Goal: Information Seeking & Learning: Find contact information

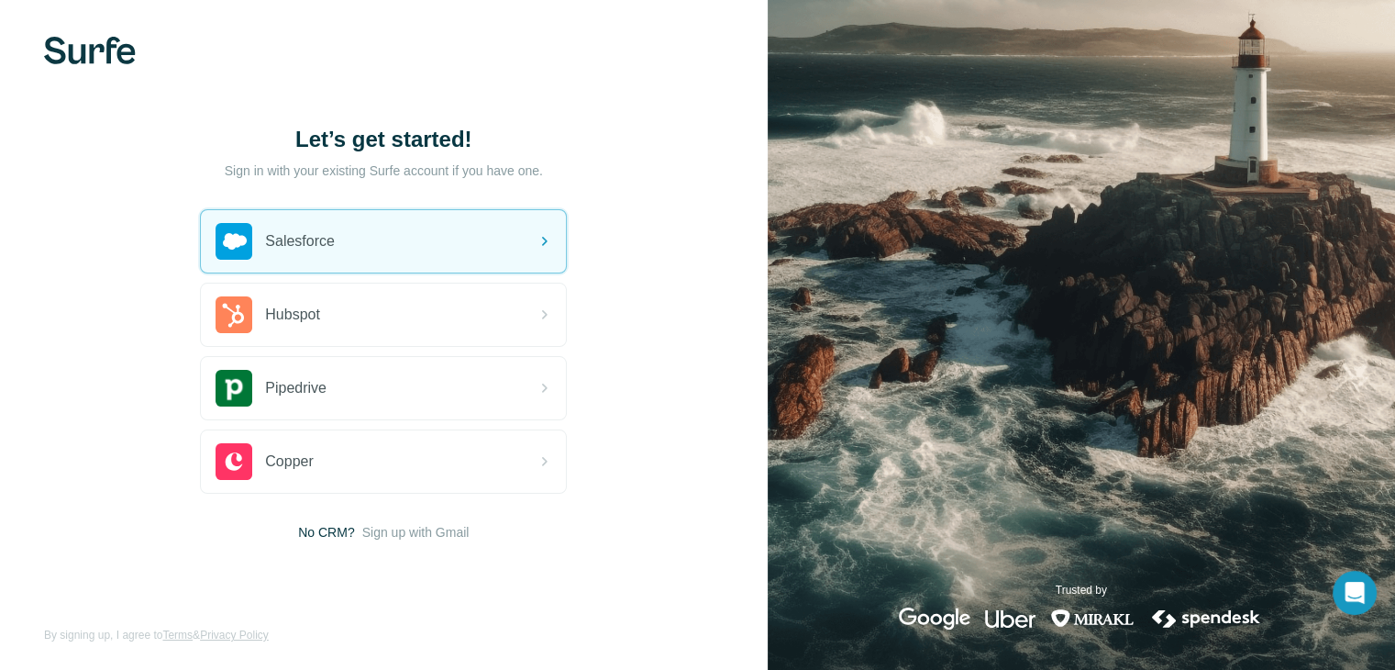
scroll to position [10, 0]
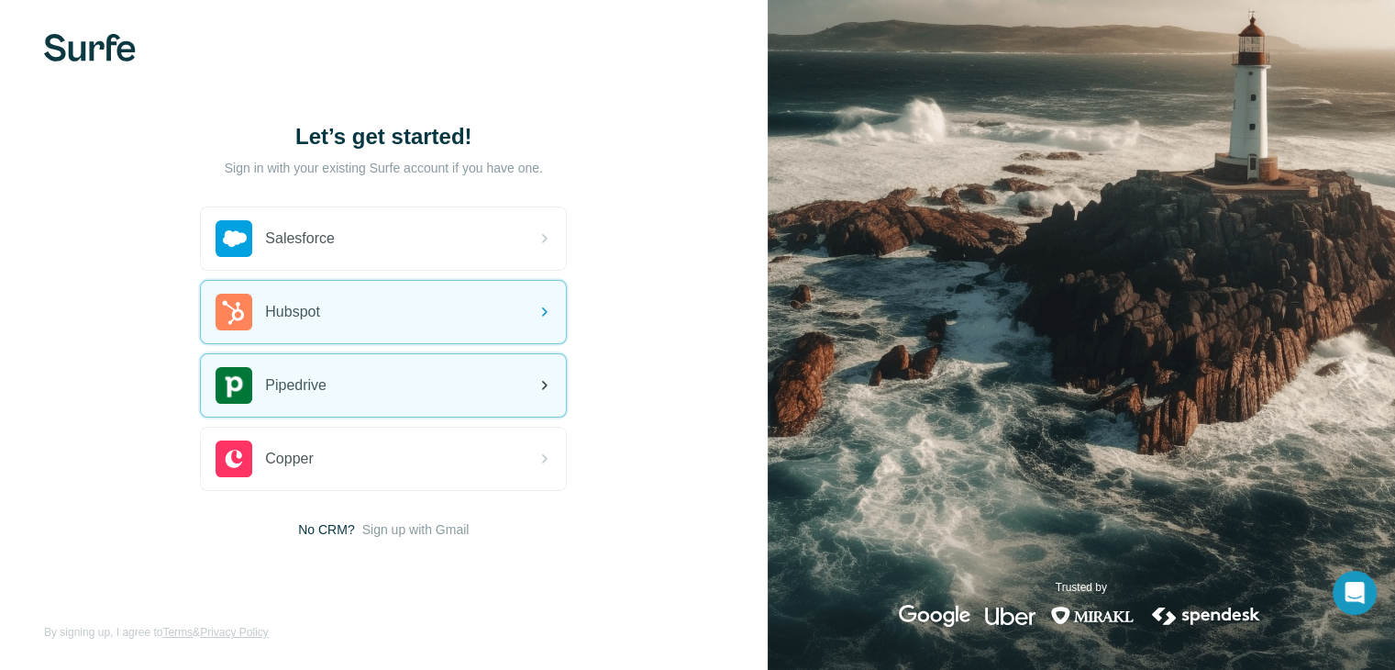
click at [389, 375] on div "Pipedrive" at bounding box center [383, 385] width 365 height 62
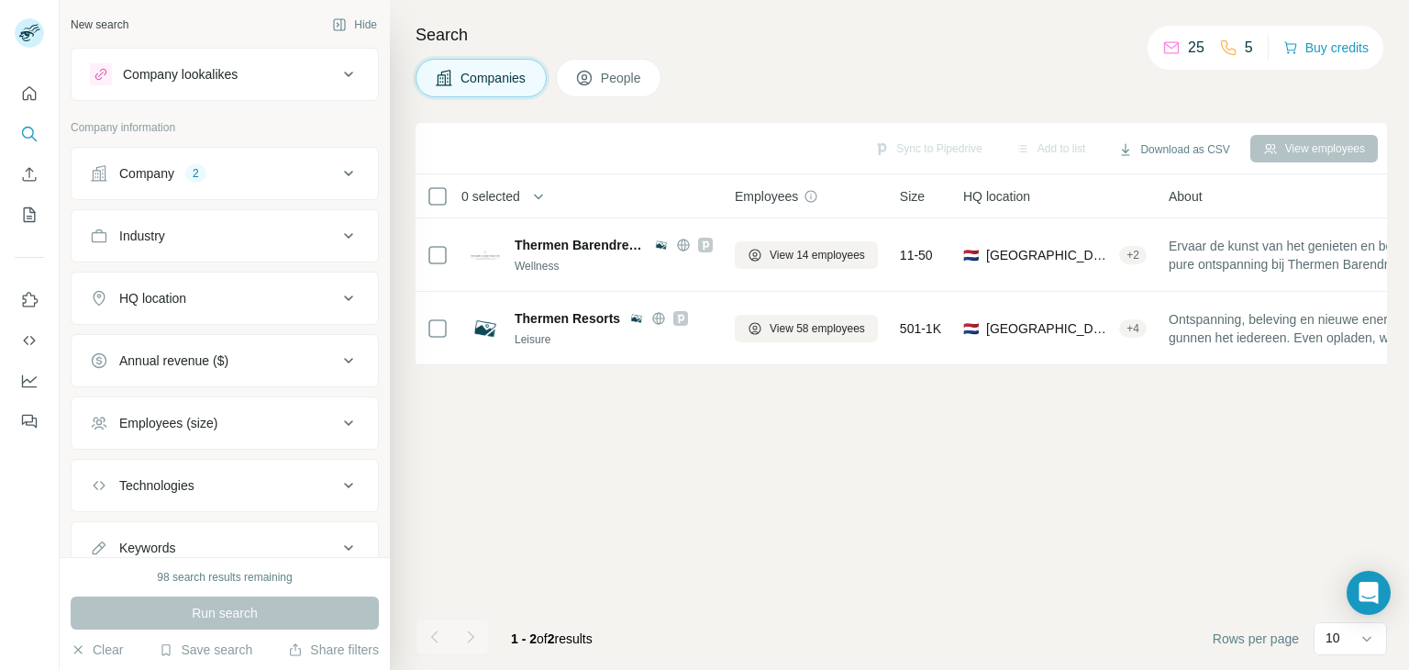
click at [197, 172] on div "2" at bounding box center [195, 173] width 21 height 17
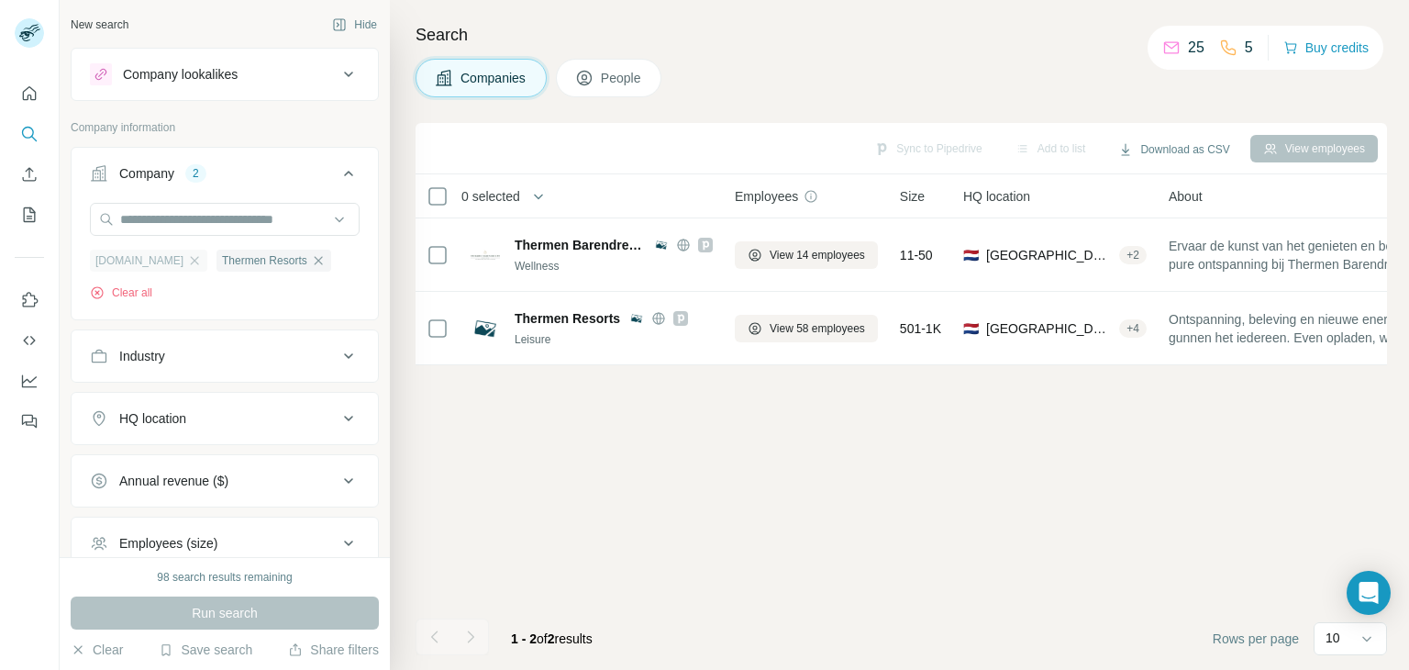
click at [207, 265] on div "thermenbarendrecht.nl" at bounding box center [148, 260] width 117 height 22
click at [329, 268] on icon "button" at bounding box center [336, 260] width 15 height 15
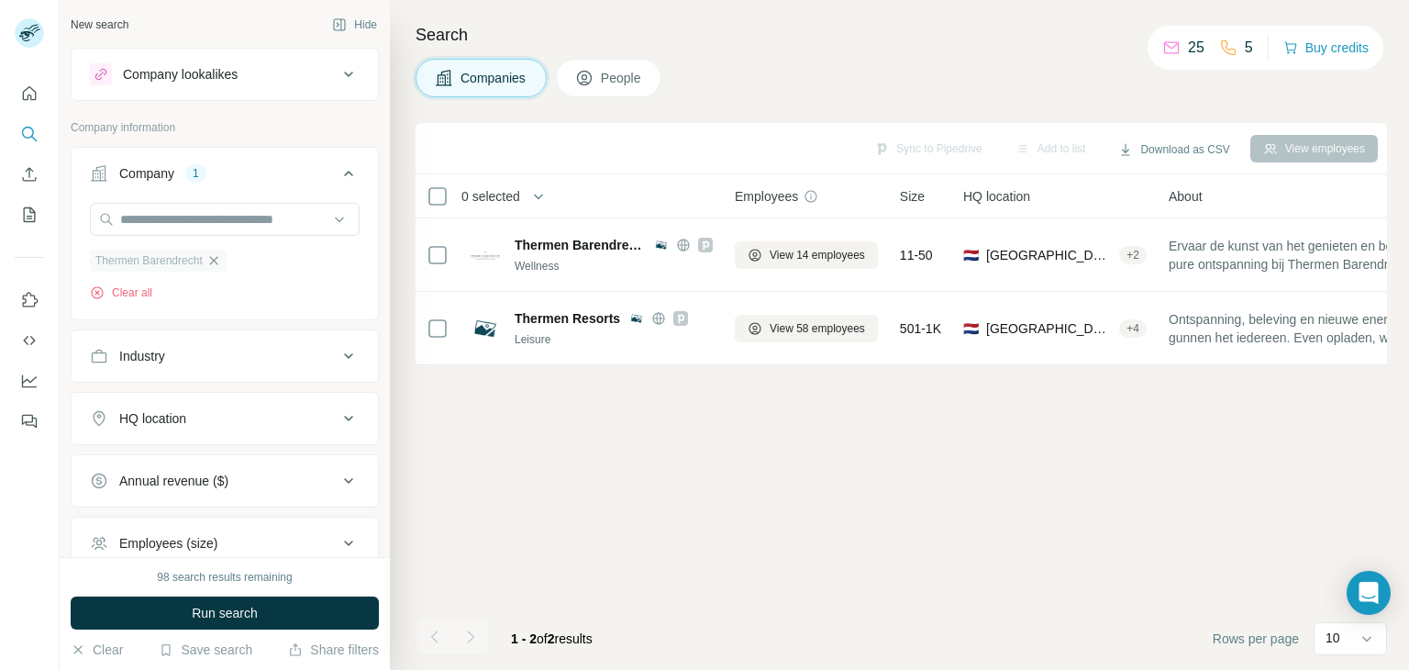
click at [213, 262] on icon "button" at bounding box center [213, 260] width 15 height 15
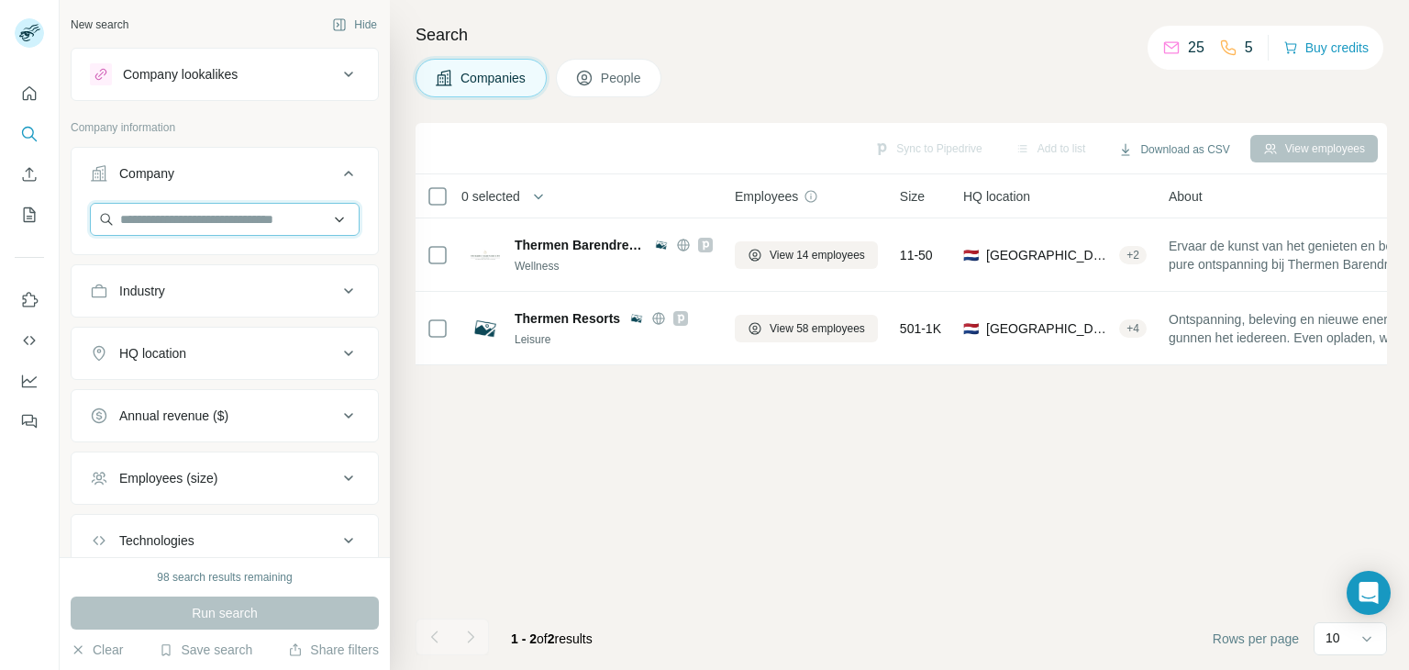
click at [202, 213] on input "text" at bounding box center [225, 219] width 270 height 33
paste input "**********"
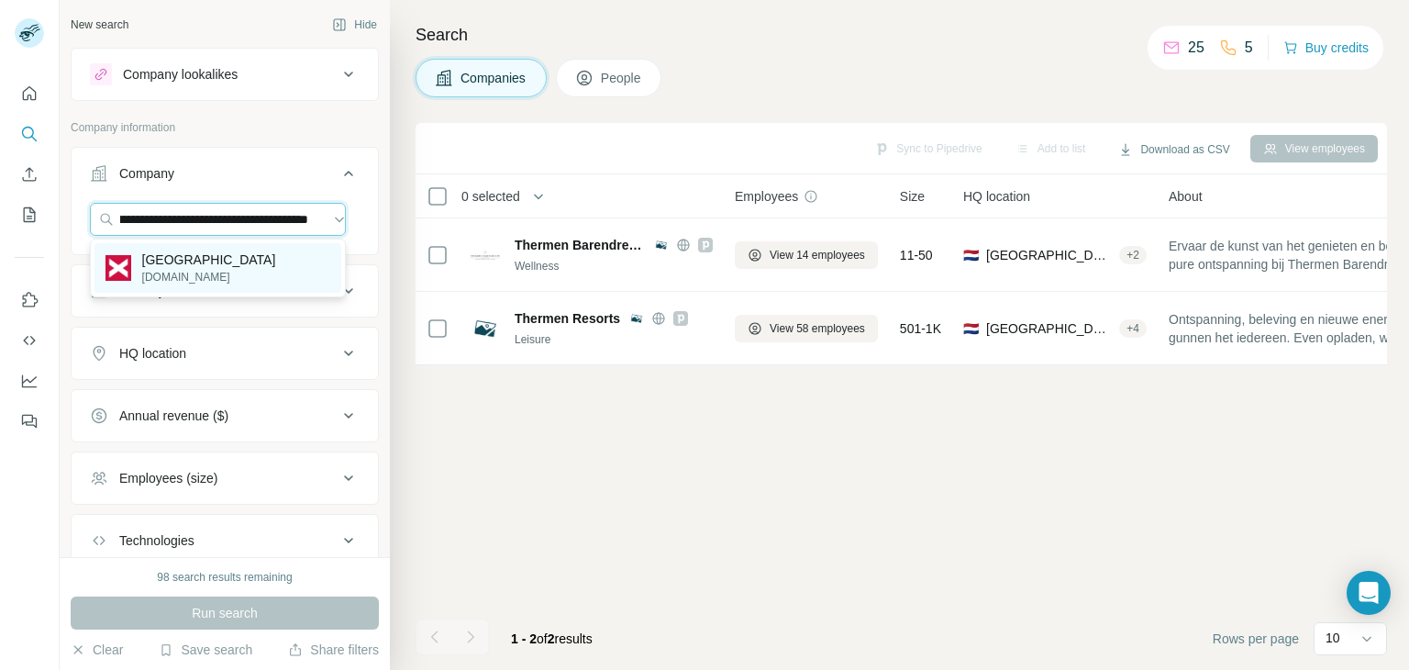
type input "**********"
click at [209, 264] on p "Luxor Theater Rotterdam" at bounding box center [209, 259] width 134 height 18
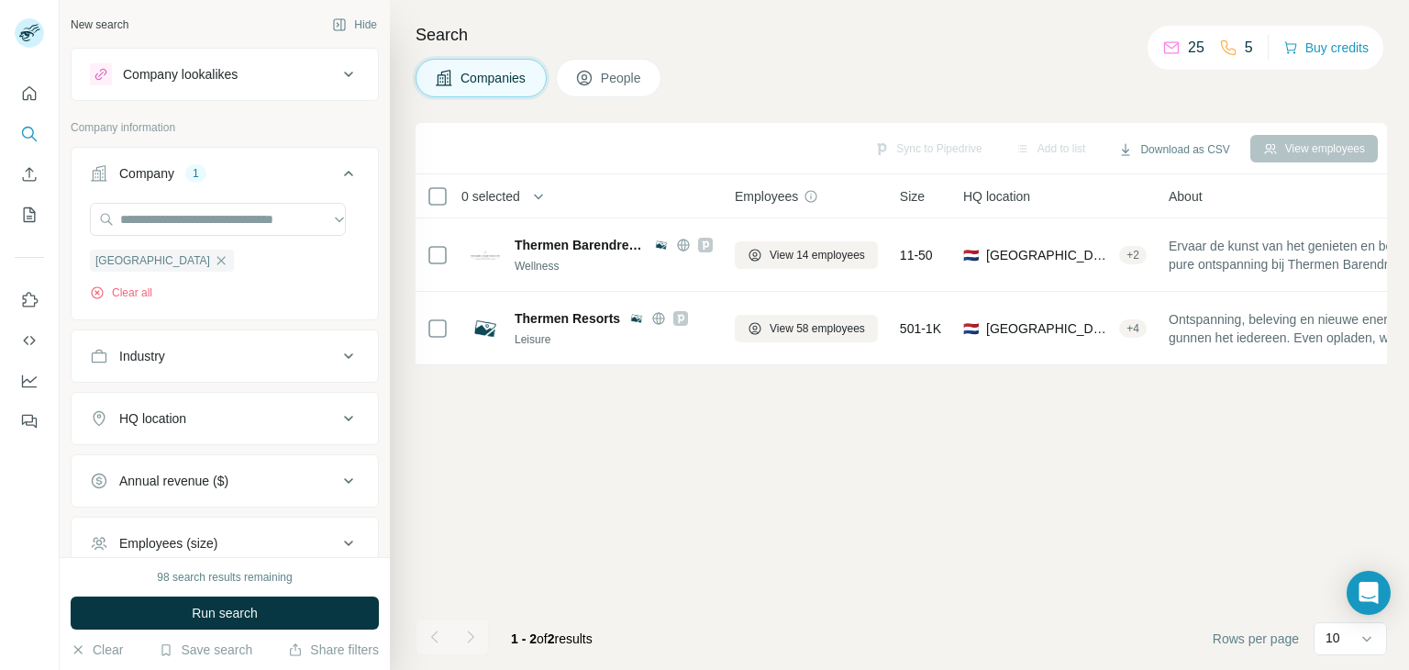
click at [275, 588] on div "98 search results remaining Run search Clear Save search Share filters" at bounding box center [225, 613] width 330 height 113
click at [276, 614] on button "Run search" at bounding box center [225, 612] width 308 height 33
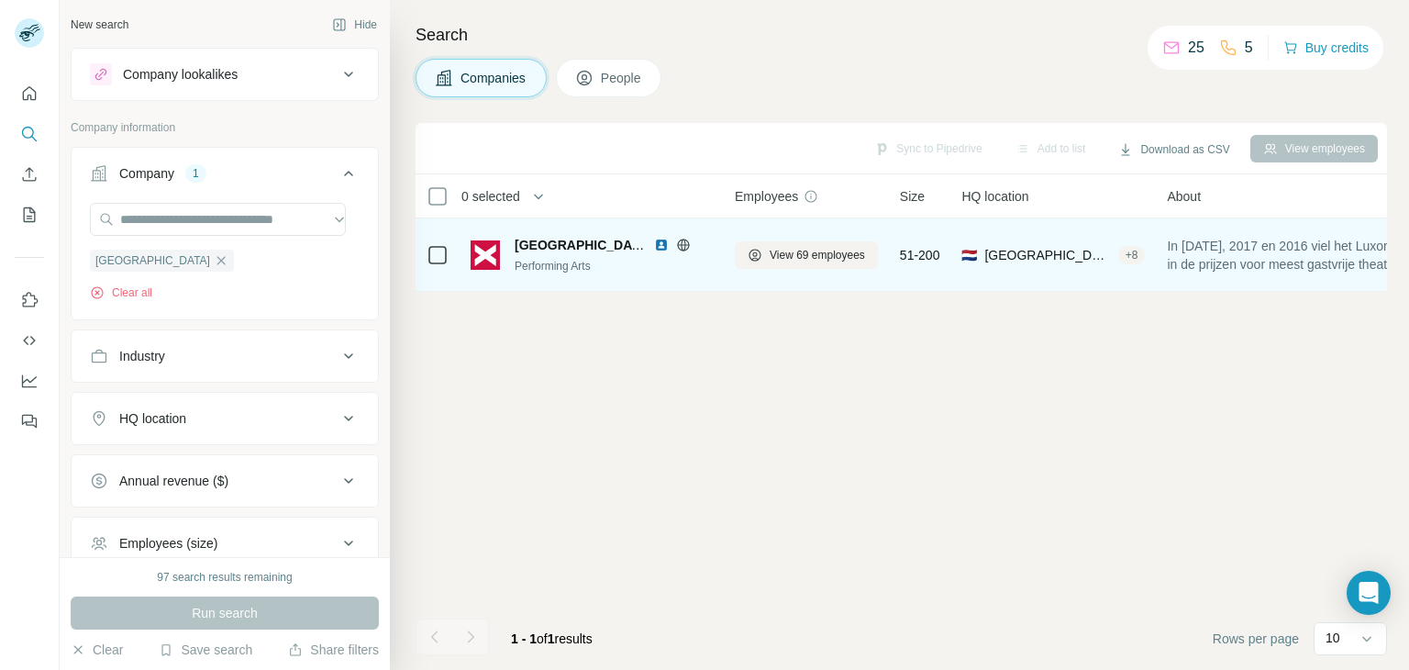
click at [653, 243] on div "Luxor Theater Rotterdam" at bounding box center [614, 245] width 198 height 18
click at [794, 252] on span "View 69 employees" at bounding box center [816, 255] width 95 height 17
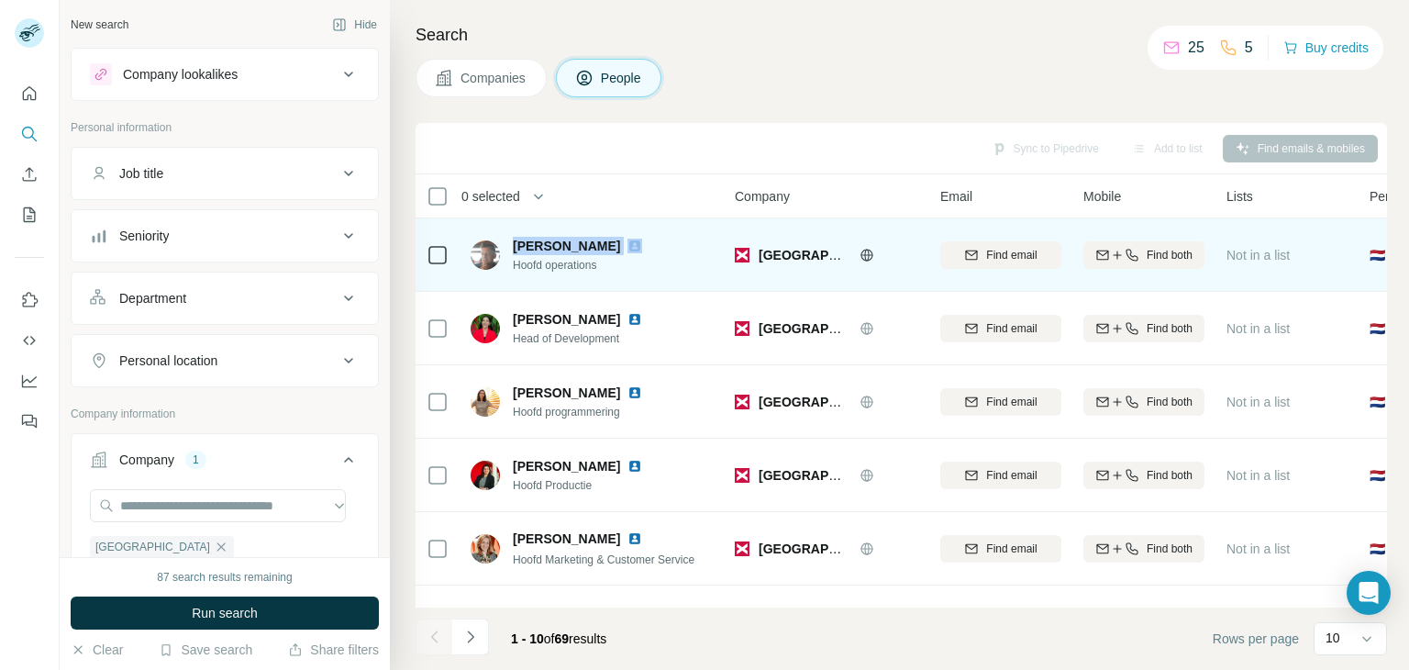
drag, startPoint x: 514, startPoint y: 240, endPoint x: 612, endPoint y: 238, distance: 98.2
click at [612, 238] on div "Egbert Mellema" at bounding box center [588, 246] width 151 height 18
copy span "Egbert Mellema"
click at [627, 243] on img at bounding box center [634, 245] width 15 height 15
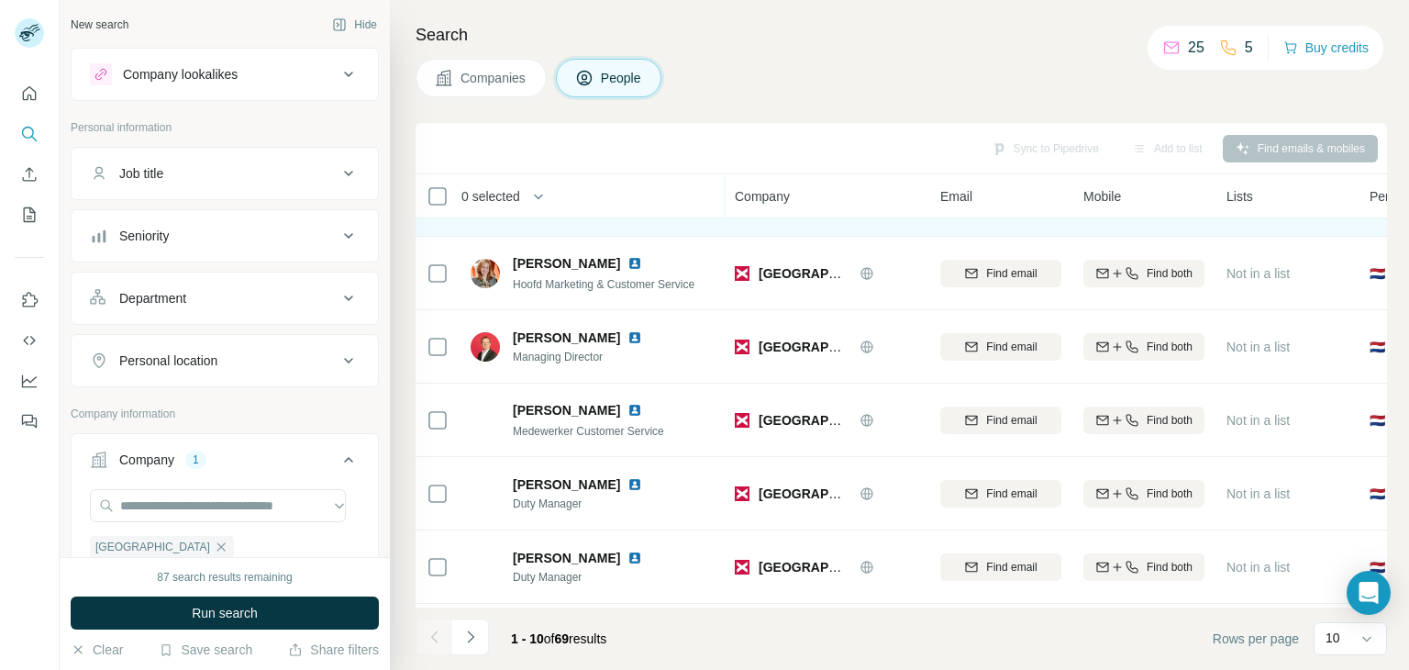
scroll to position [354, 0]
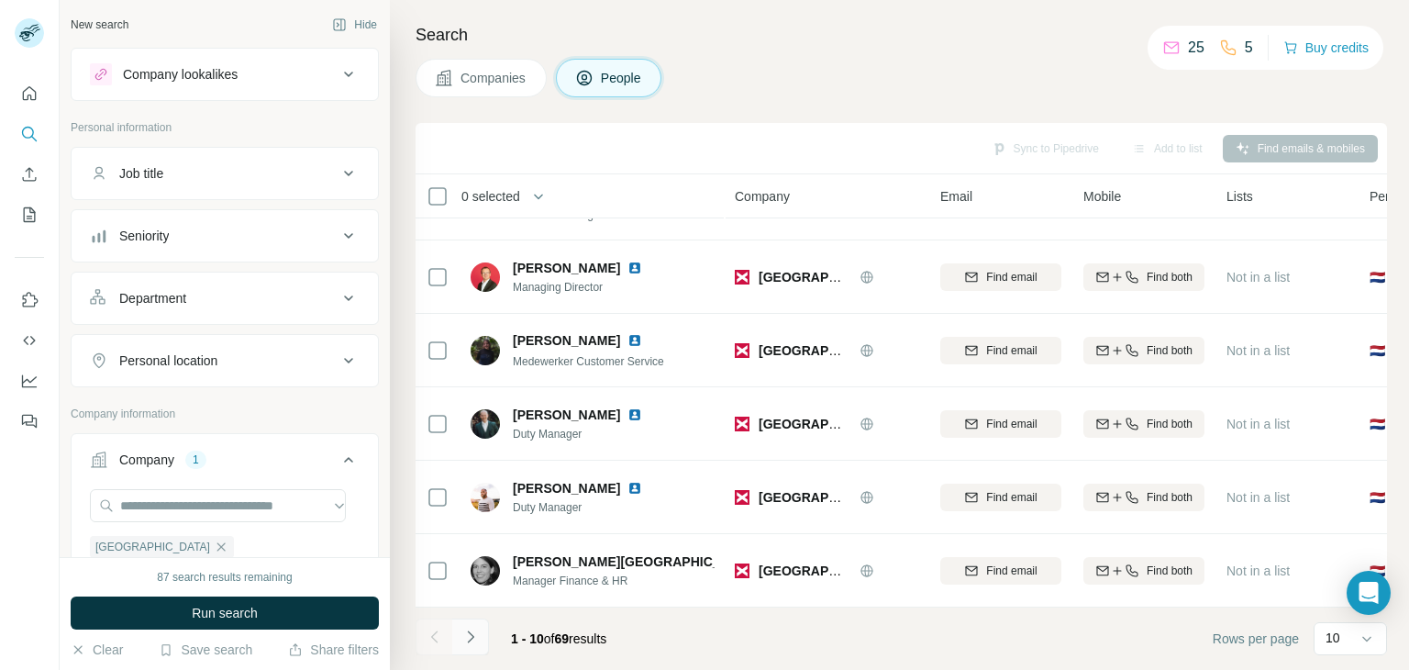
click at [477, 636] on icon "Navigate to next page" at bounding box center [470, 636] width 18 height 18
click at [459, 640] on button "Navigate to next page" at bounding box center [470, 636] width 37 height 37
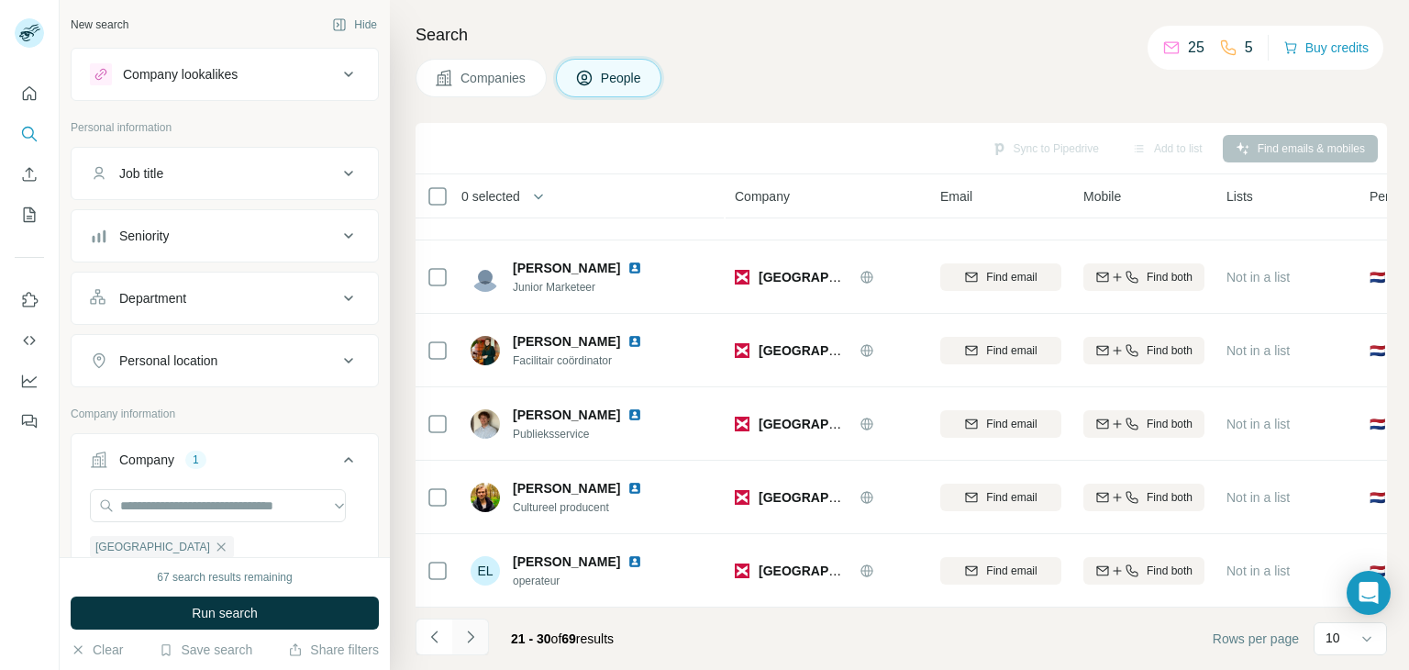
click at [468, 642] on icon "Navigate to next page" at bounding box center [470, 636] width 18 height 18
click at [467, 637] on icon "Navigate to next page" at bounding box center [470, 636] width 18 height 18
click at [473, 634] on icon "Navigate to next page" at bounding box center [470, 636] width 18 height 18
click at [464, 640] on icon "Navigate to next page" at bounding box center [470, 636] width 18 height 18
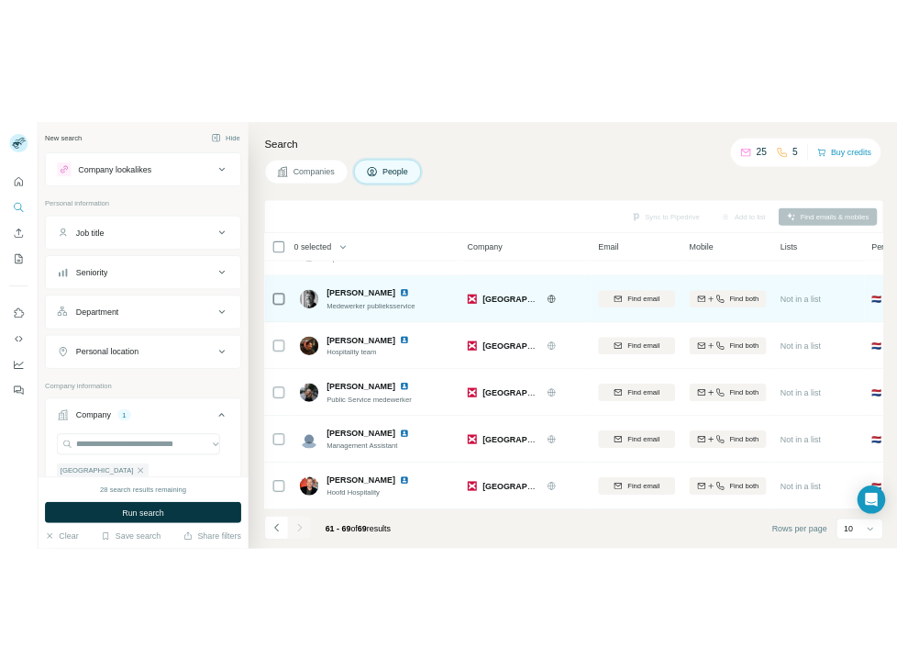
scroll to position [281, 0]
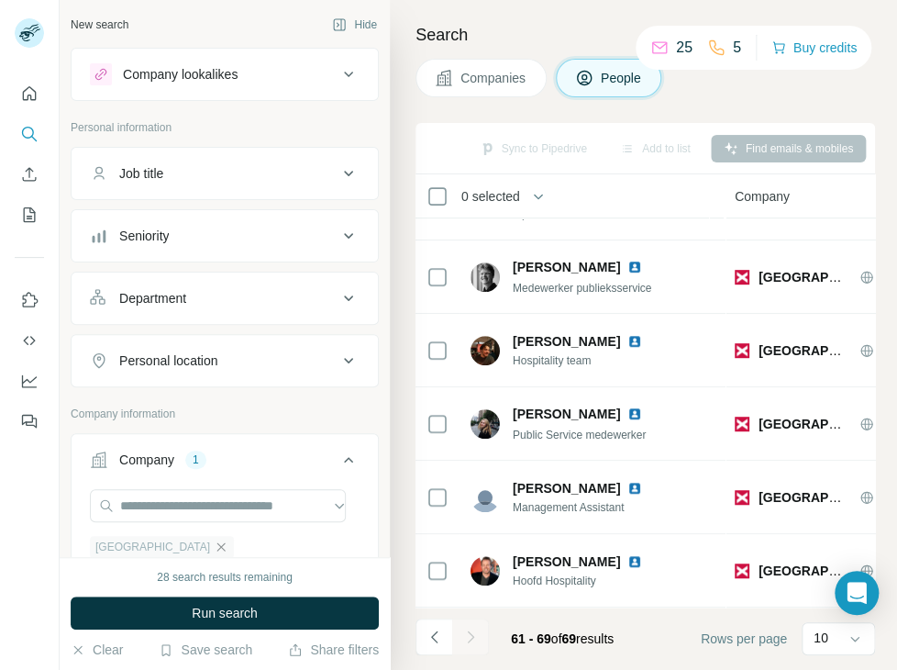
click at [227, 545] on icon "button" at bounding box center [221, 546] width 15 height 15
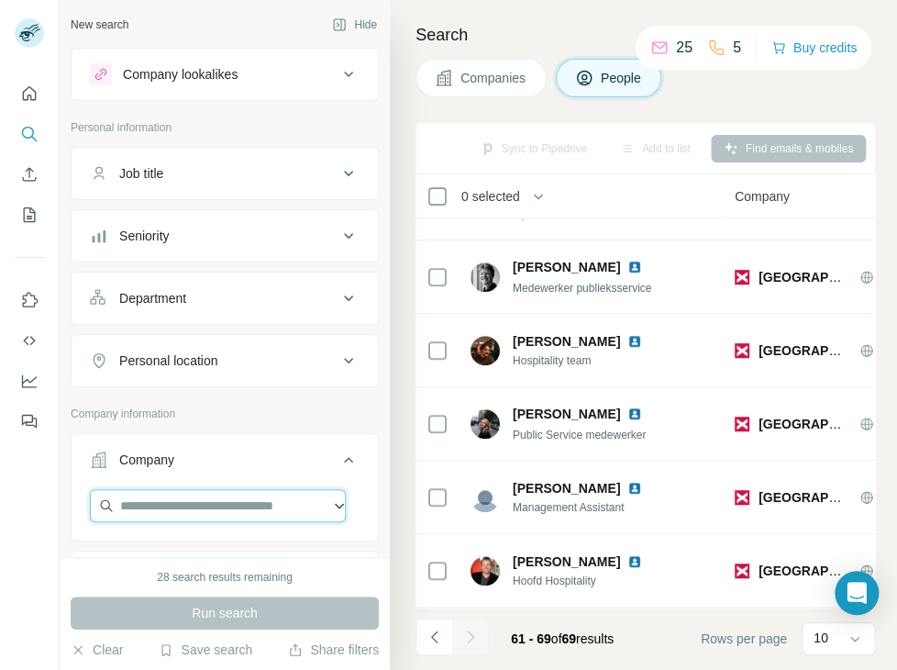
click at [191, 504] on input "text" at bounding box center [218, 505] width 256 height 33
paste input "**********"
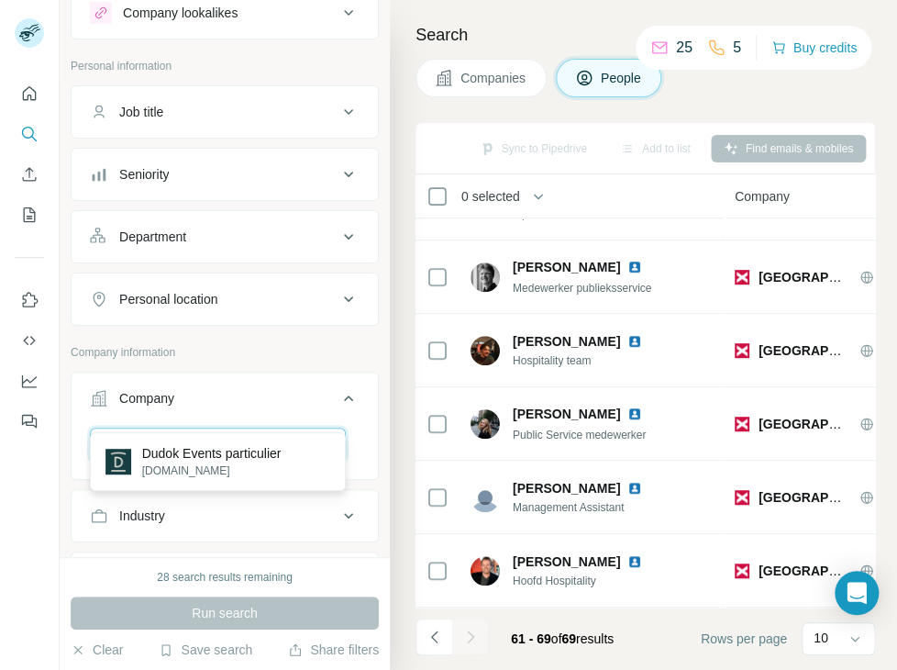
scroll to position [92, 0]
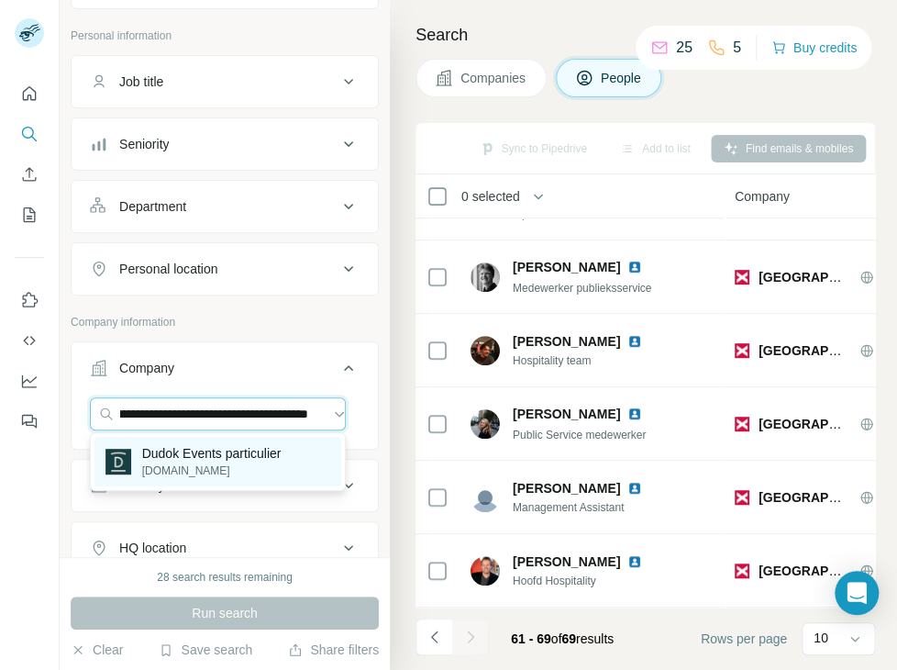
type input "**********"
click at [201, 474] on p "dudokevents.nl" at bounding box center [211, 470] width 139 height 17
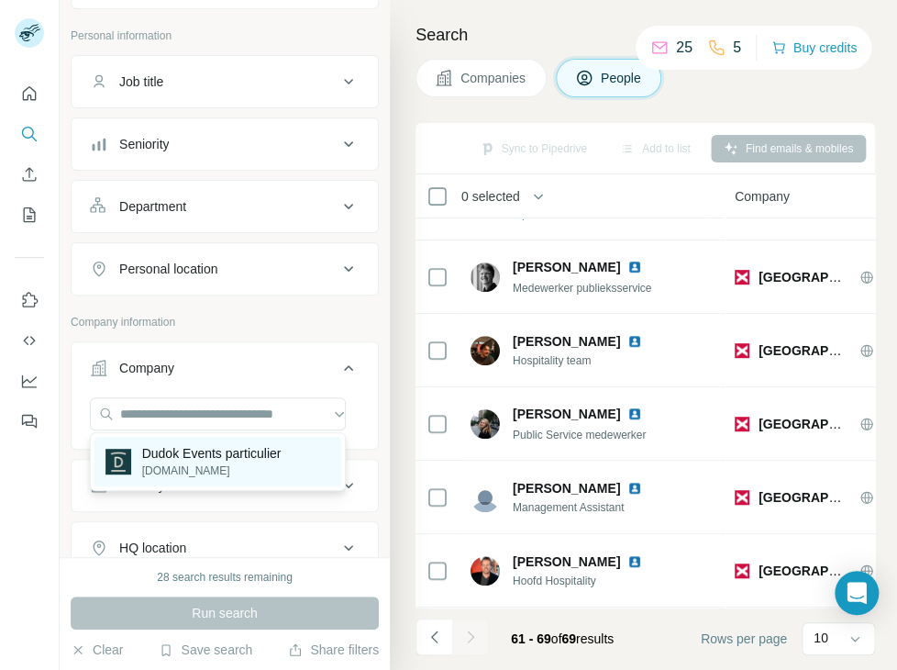
scroll to position [0, 0]
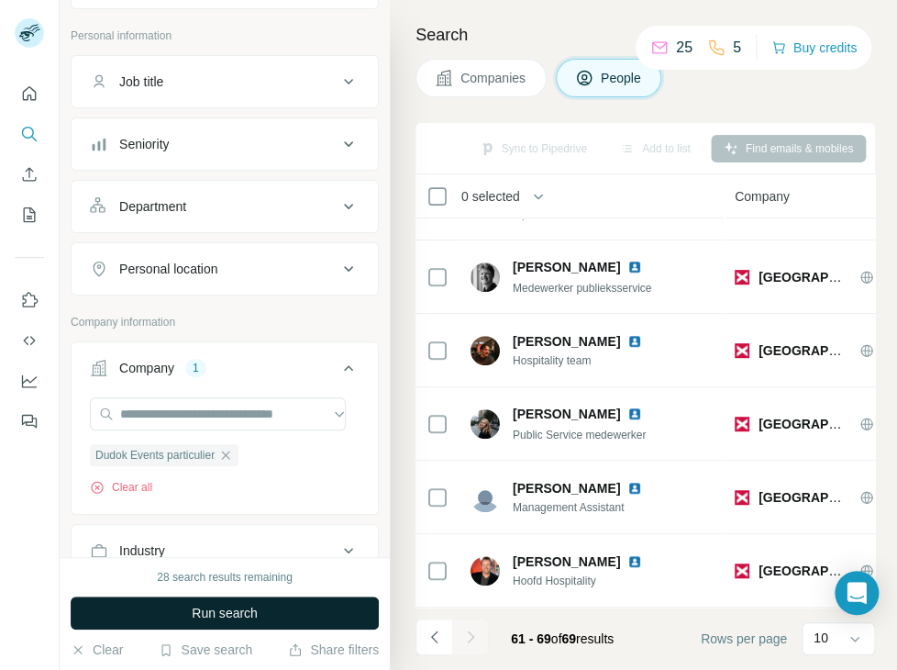
click at [249, 610] on span "Run search" at bounding box center [225, 612] width 66 height 18
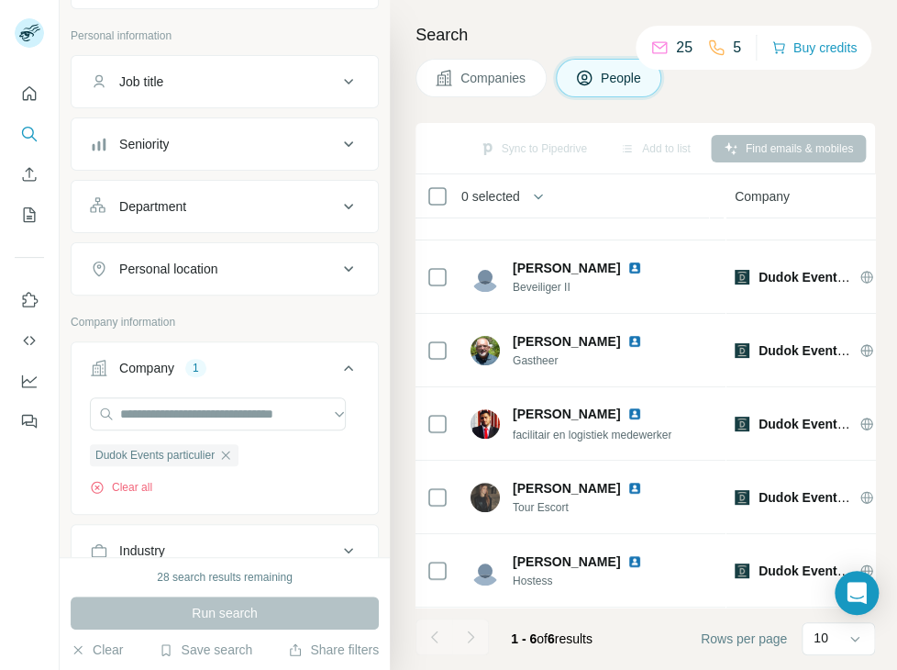
scroll to position [61, 0]
click at [231, 449] on icon "button" at bounding box center [225, 455] width 15 height 15
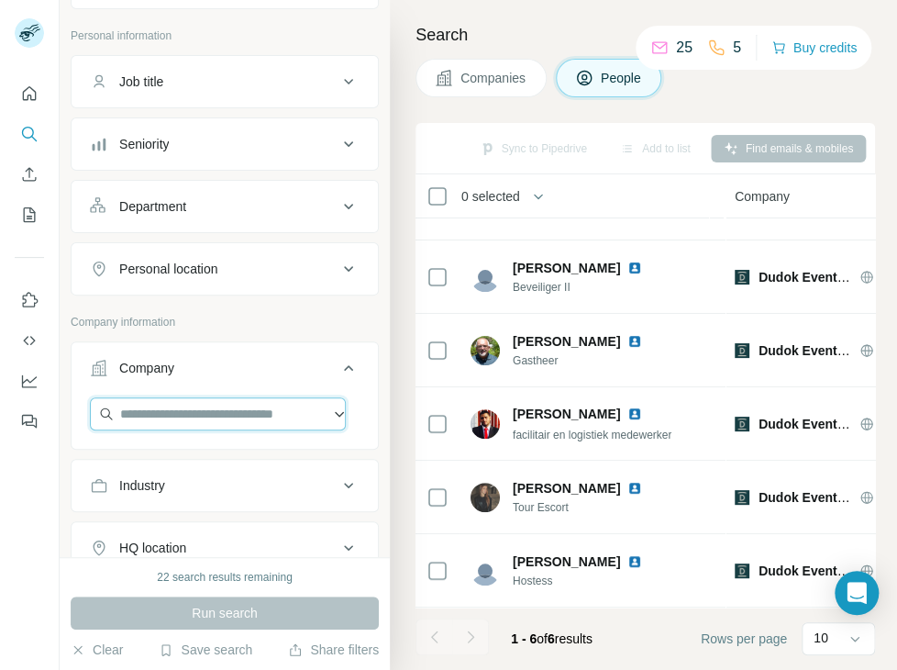
click at [217, 418] on input "text" at bounding box center [218, 413] width 256 height 33
paste input "**********"
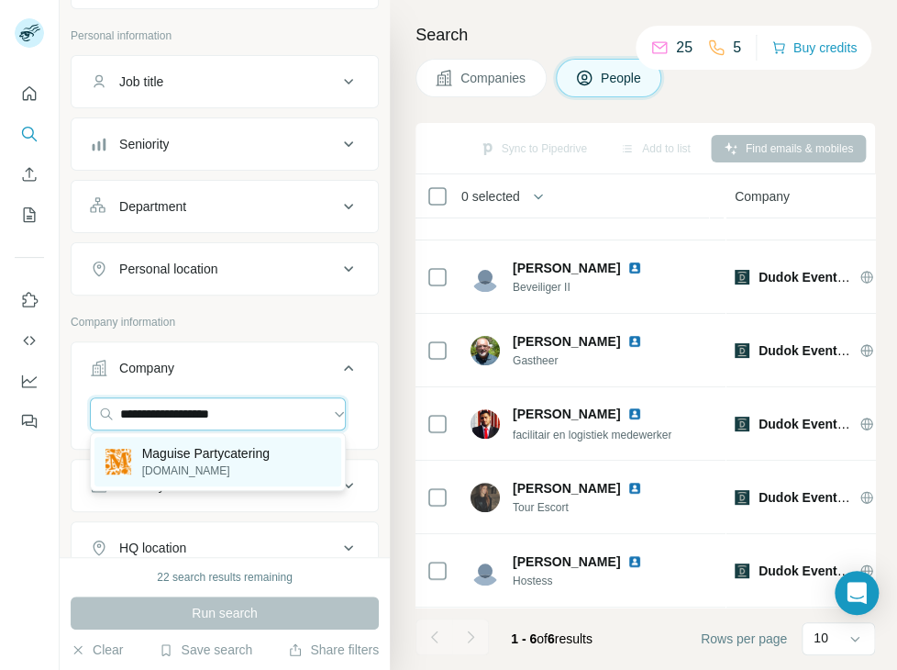
type input "**********"
click at [225, 470] on p "maguise.nl" at bounding box center [205, 470] width 127 height 17
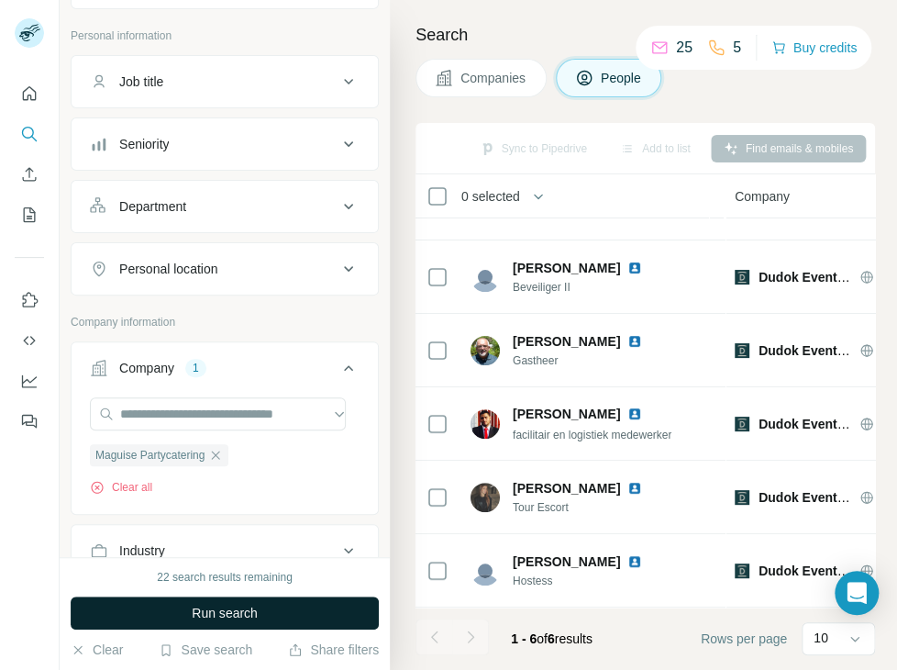
click at [232, 614] on span "Run search" at bounding box center [225, 612] width 66 height 18
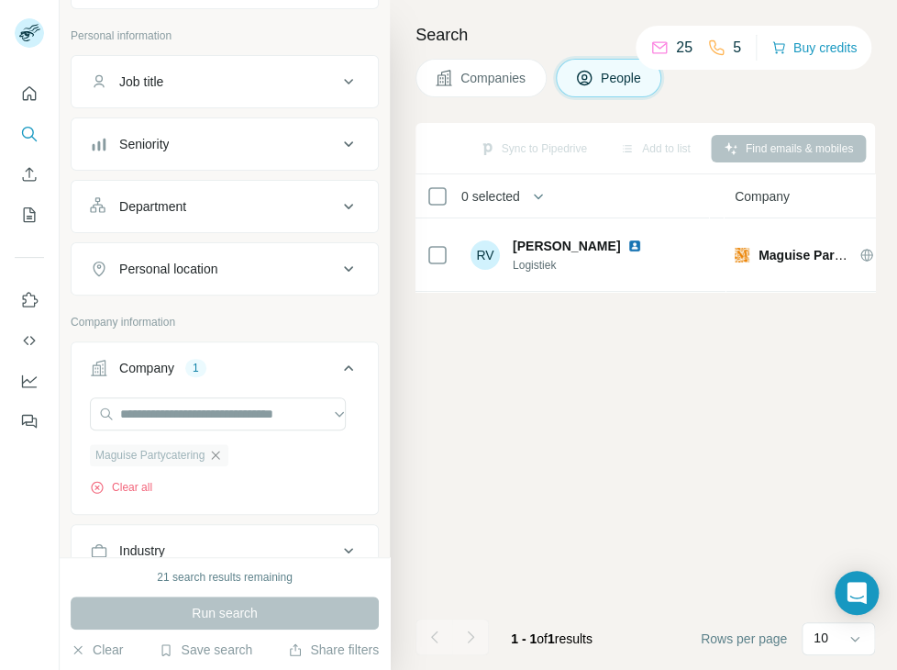
click at [210, 452] on icon "button" at bounding box center [215, 455] width 15 height 15
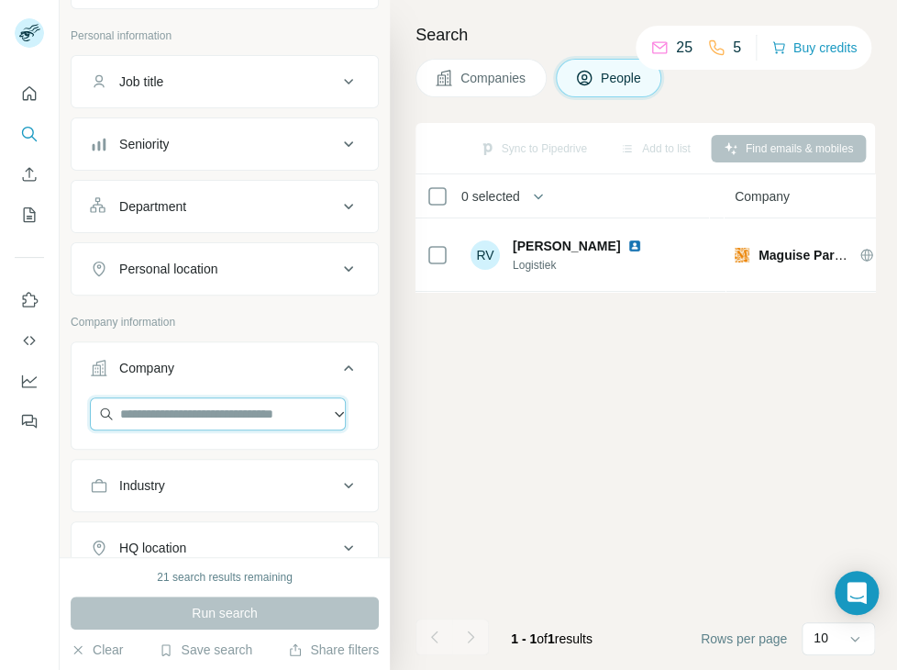
click at [205, 422] on input "text" at bounding box center [218, 413] width 256 height 33
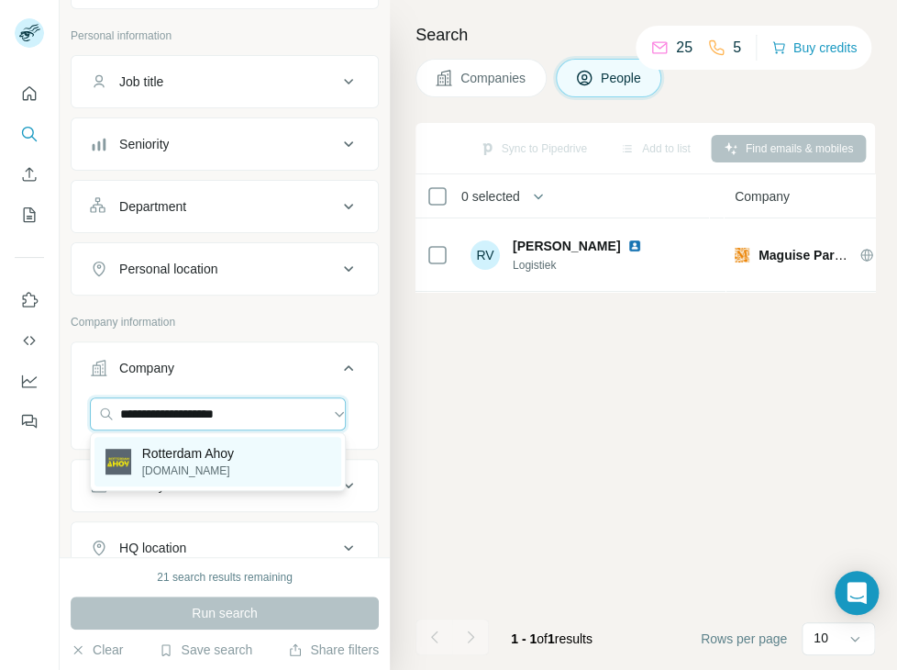
type input "**********"
click at [221, 475] on p "ahoy.nl" at bounding box center [188, 470] width 92 height 17
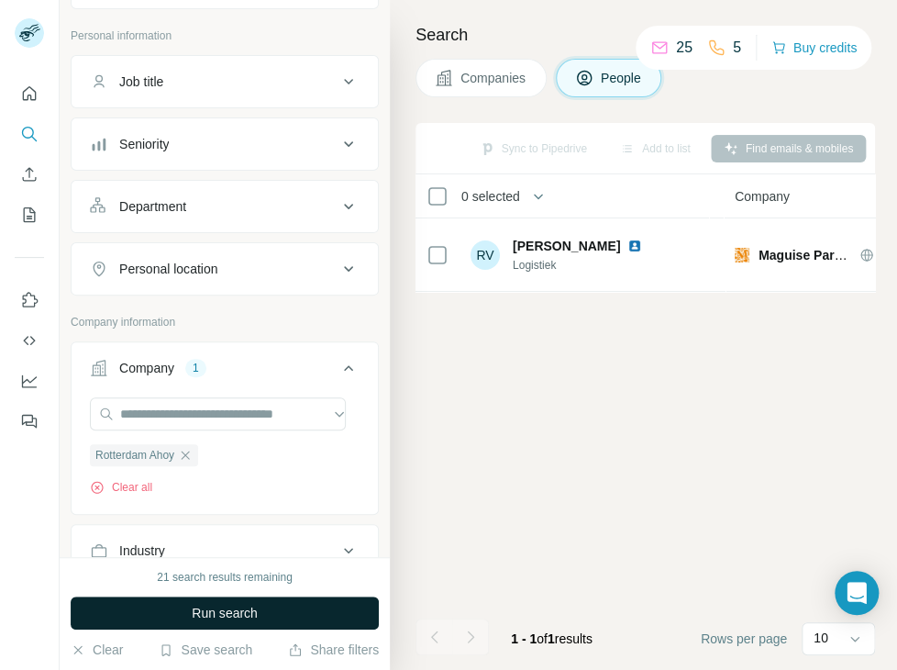
click at [287, 610] on button "Run search" at bounding box center [225, 612] width 308 height 33
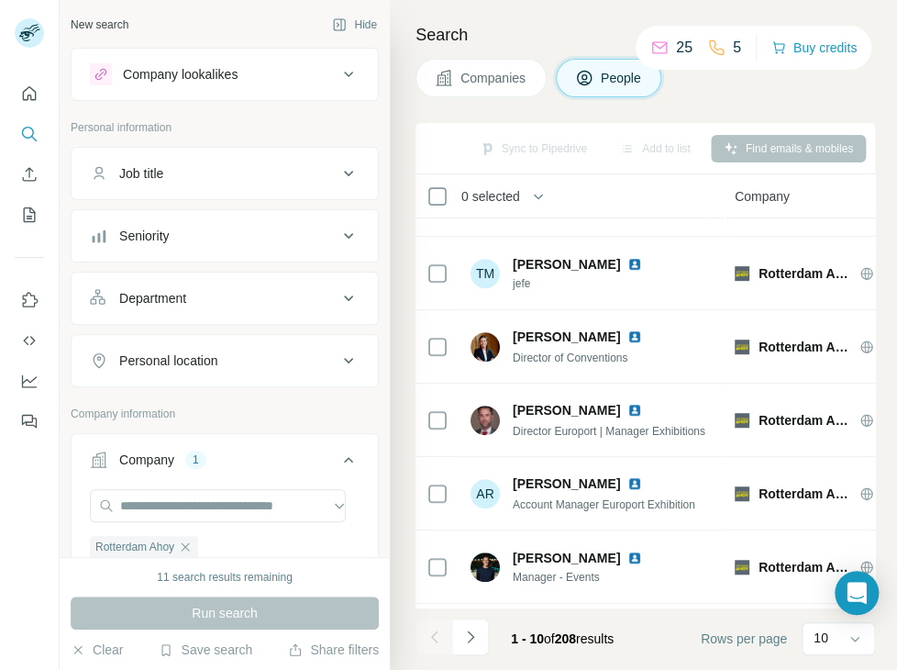
click at [186, 164] on div "Job title" at bounding box center [214, 173] width 248 height 18
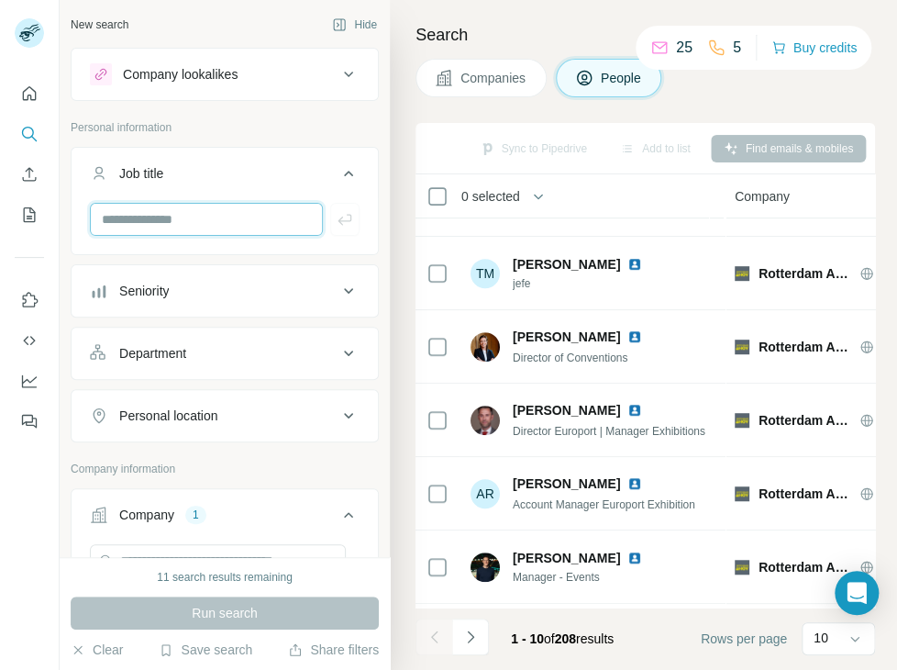
click at [172, 223] on input "text" at bounding box center [206, 219] width 233 height 33
type input "****"
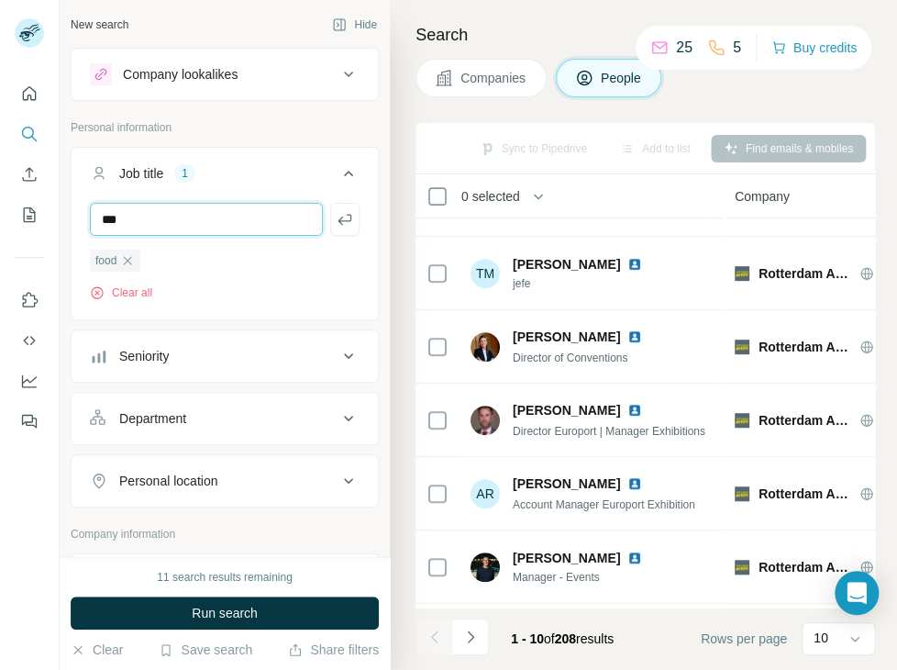
type input "***"
type input "****"
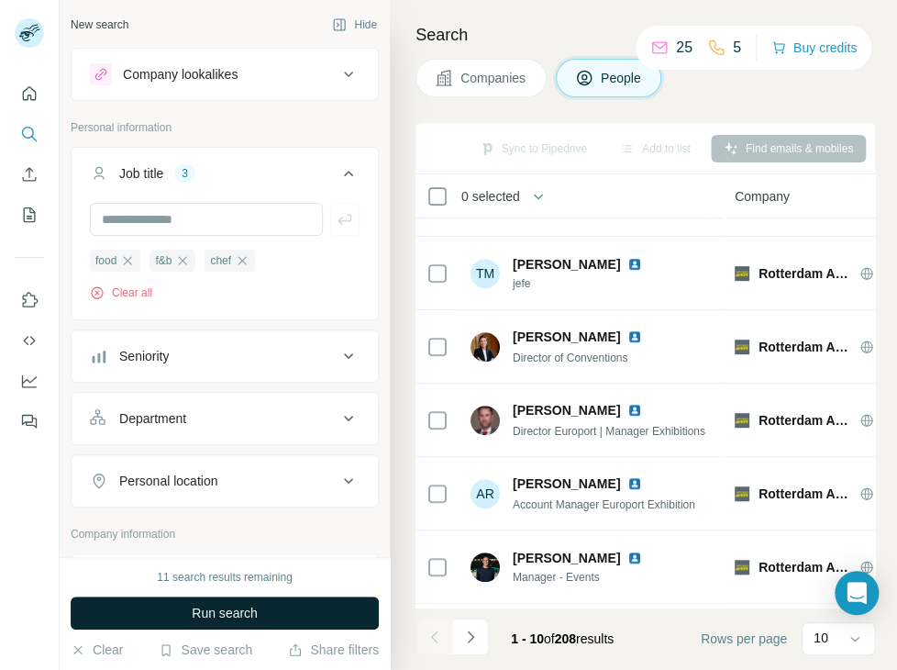
click at [236, 603] on span "Run search" at bounding box center [225, 612] width 66 height 18
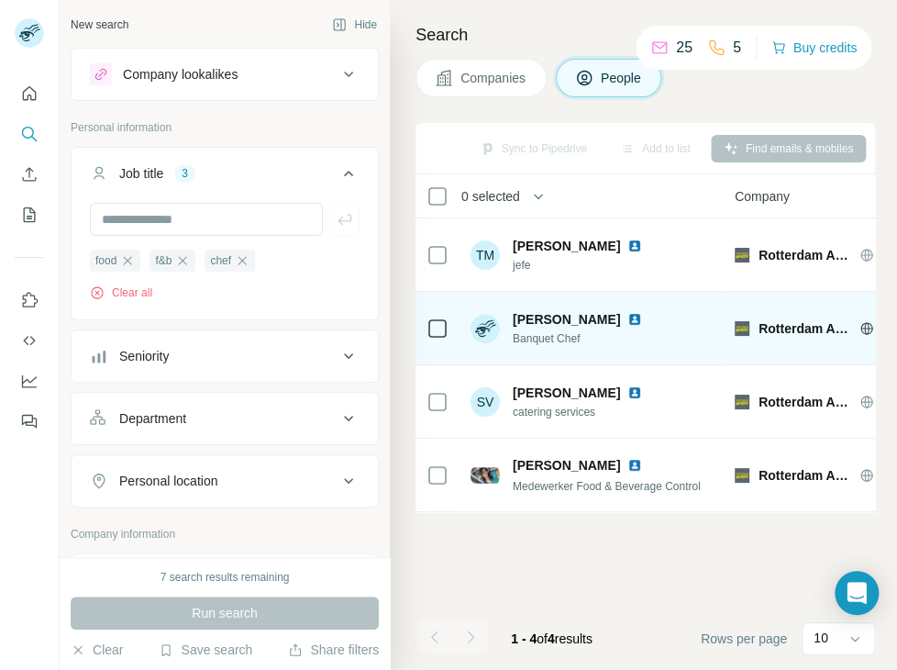
click at [642, 315] on img at bounding box center [634, 319] width 15 height 15
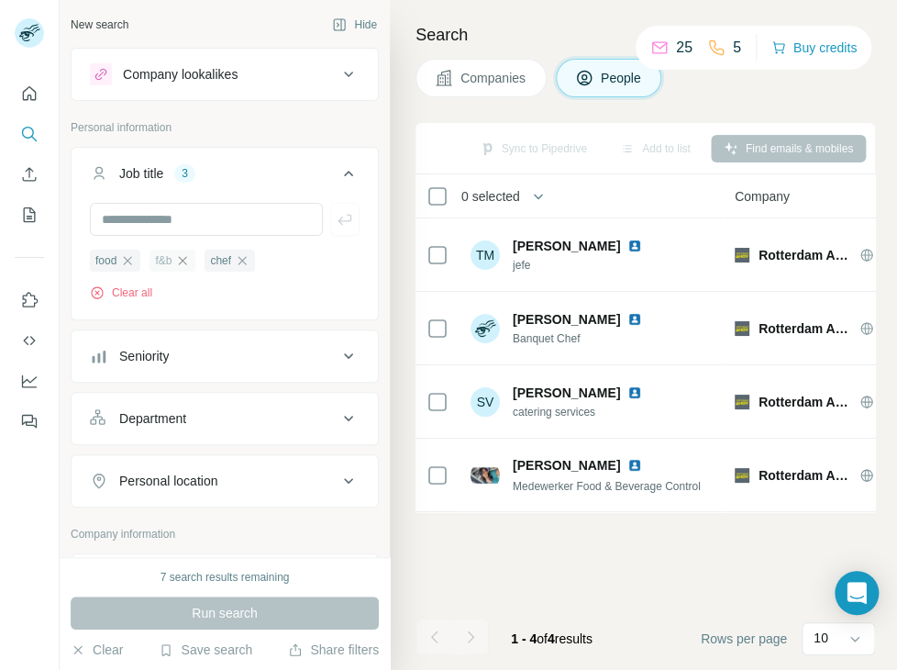
click at [181, 259] on icon "button" at bounding box center [183, 260] width 8 height 8
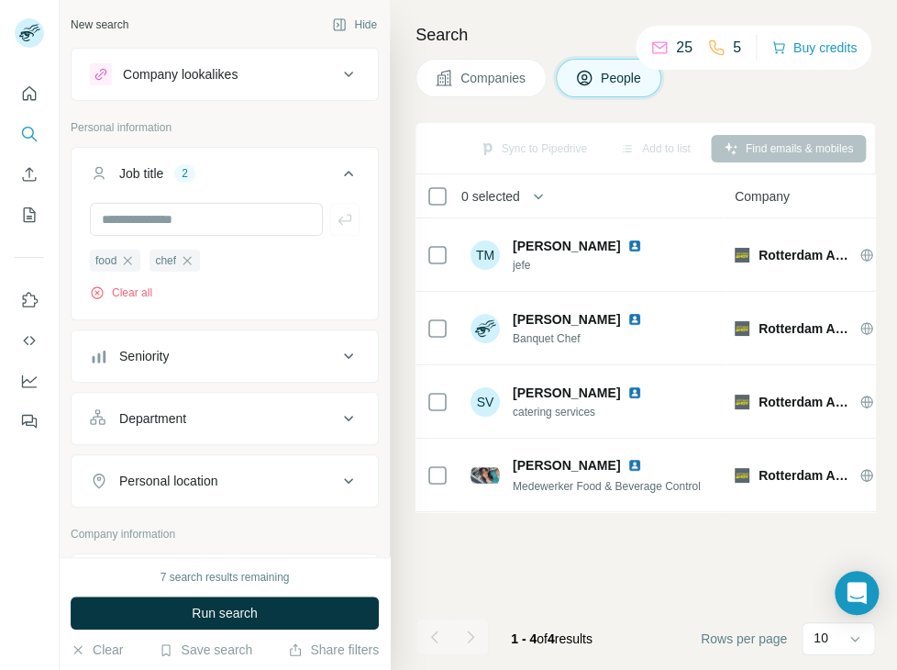
click at [181, 259] on icon "button" at bounding box center [187, 260] width 15 height 15
click at [134, 258] on icon "button" at bounding box center [127, 260] width 15 height 15
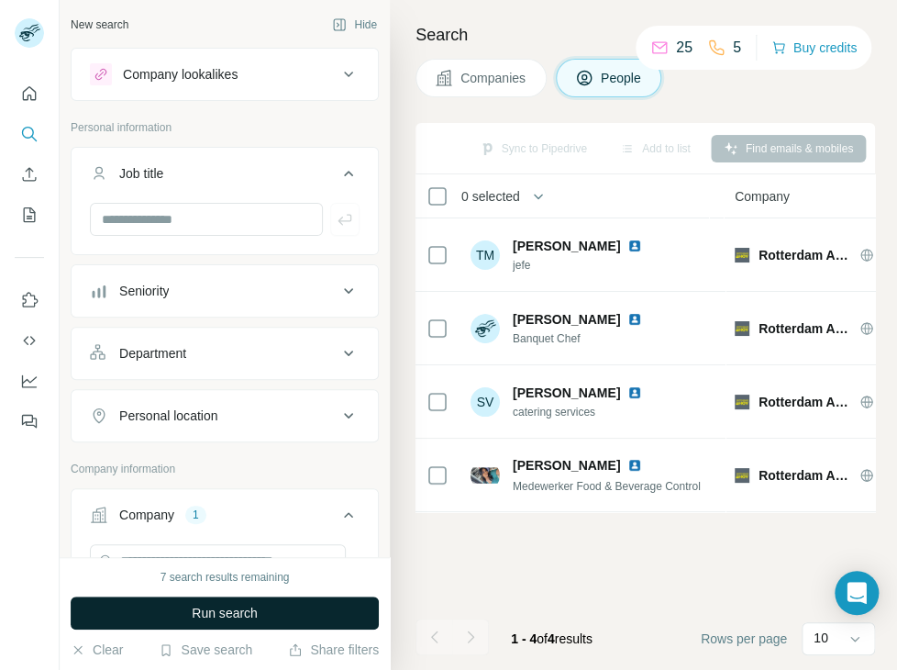
click at [252, 617] on span "Run search" at bounding box center [225, 612] width 66 height 18
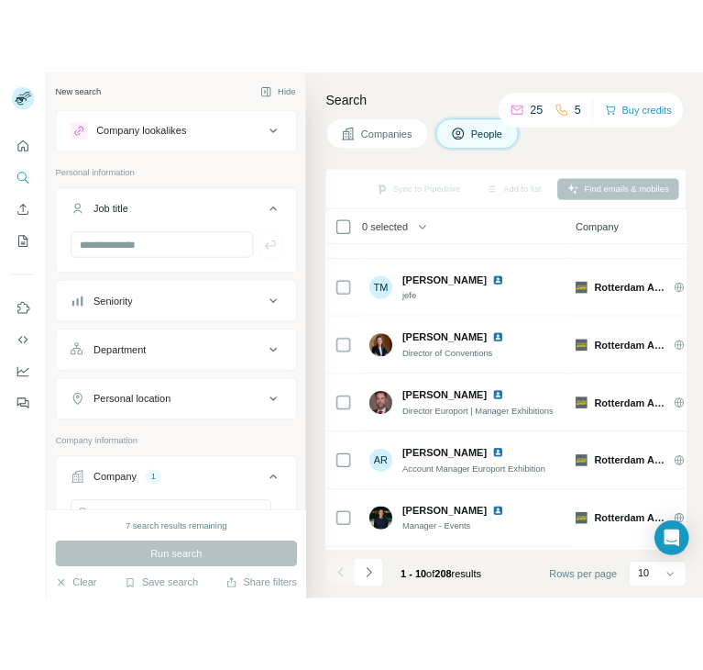
scroll to position [354, 0]
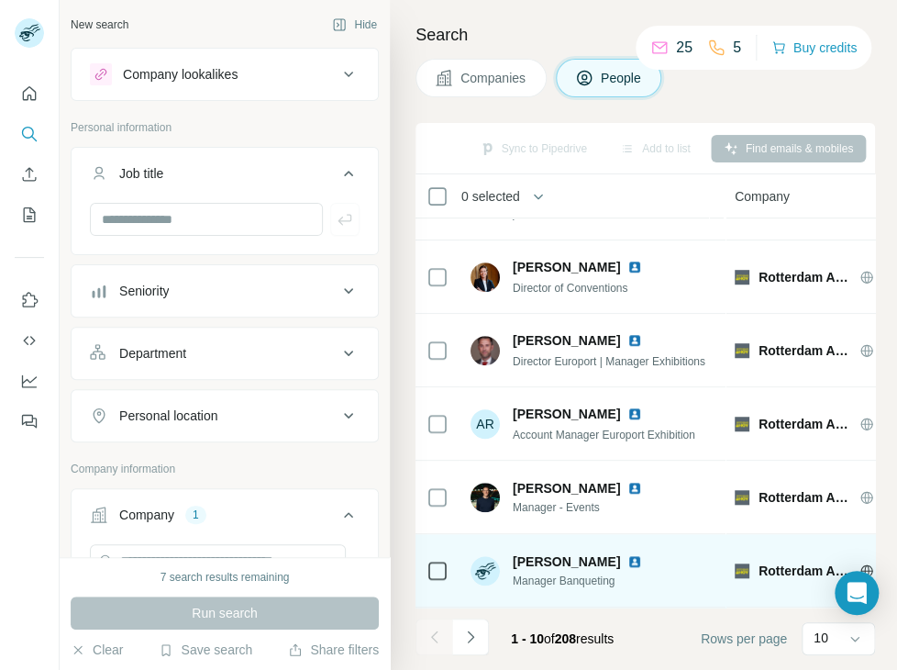
click at [629, 554] on img at bounding box center [634, 561] width 15 height 15
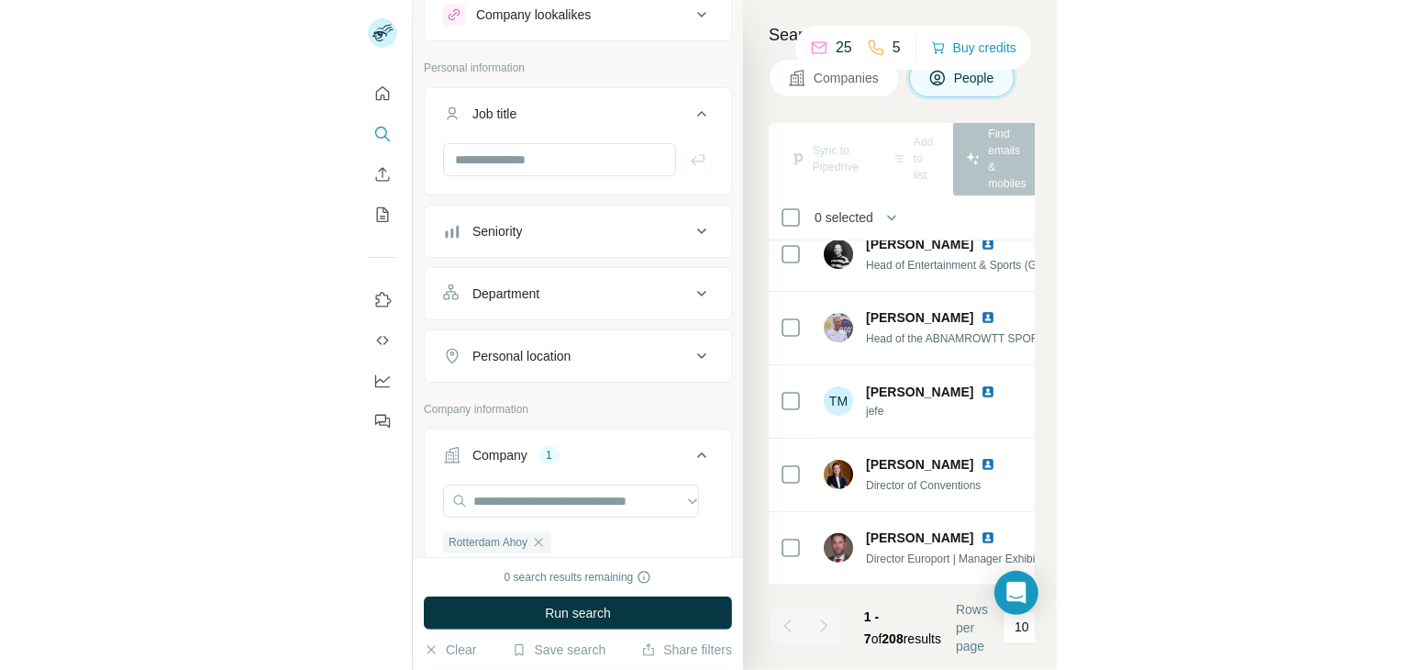
scroll to position [92, 0]
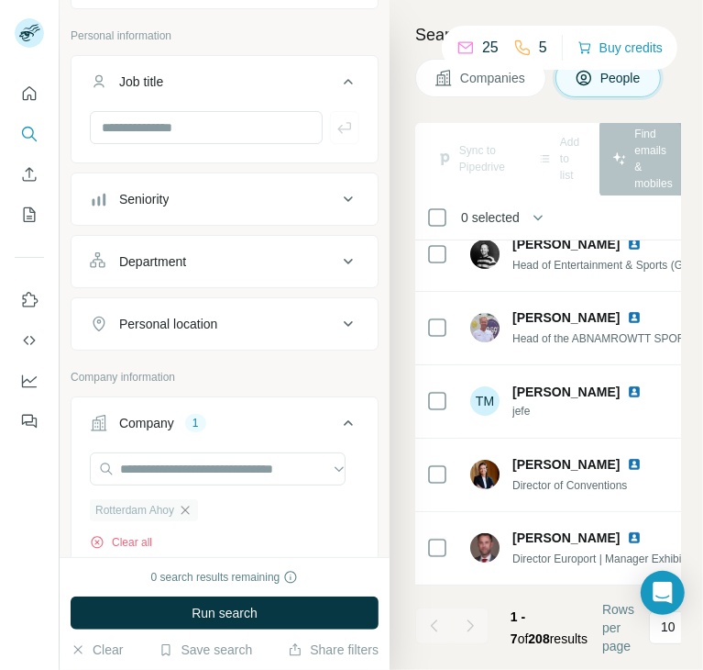
click at [187, 511] on icon "button" at bounding box center [186, 509] width 8 height 8
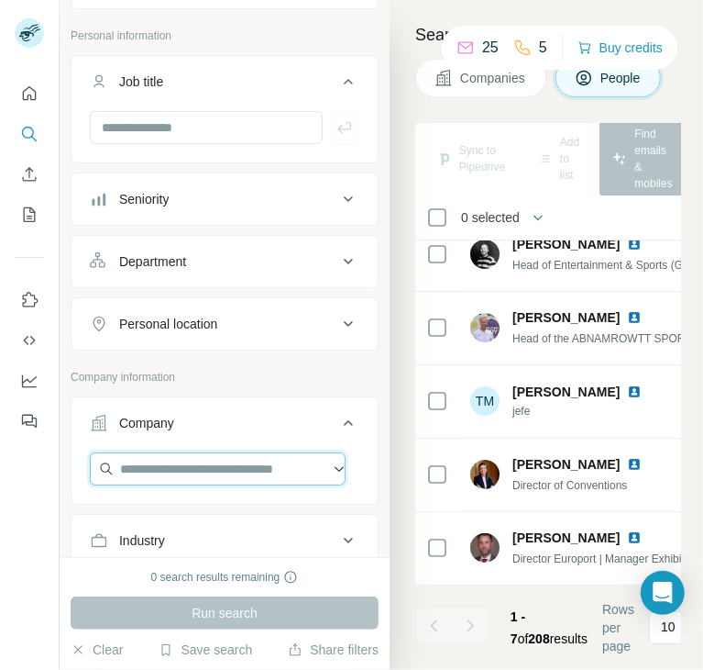
click at [178, 468] on input "text" at bounding box center [218, 468] width 256 height 33
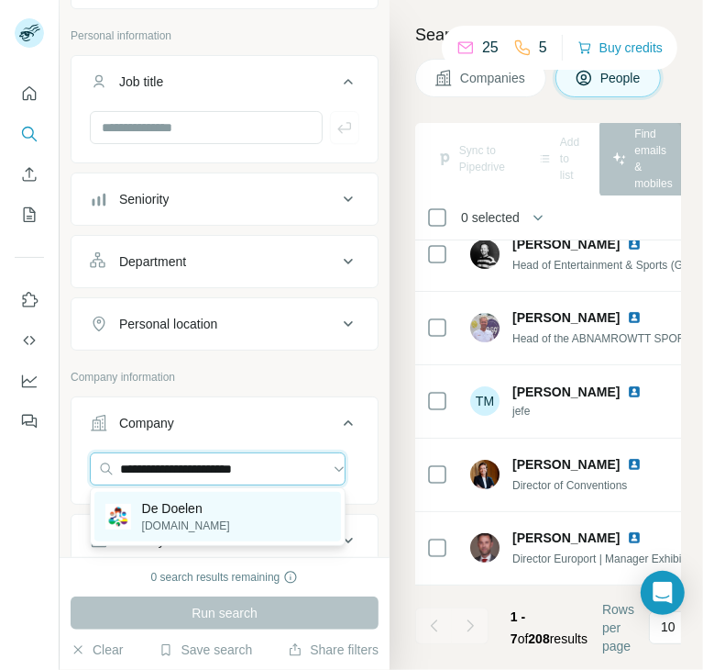
type input "**********"
click at [201, 526] on p "dedoelen.nl" at bounding box center [186, 525] width 88 height 17
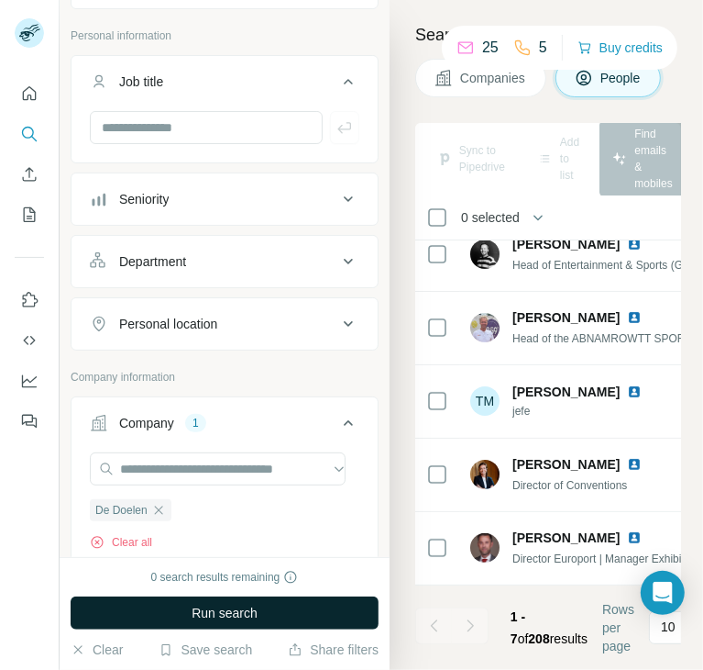
click at [207, 603] on button "Run search" at bounding box center [225, 612] width 308 height 33
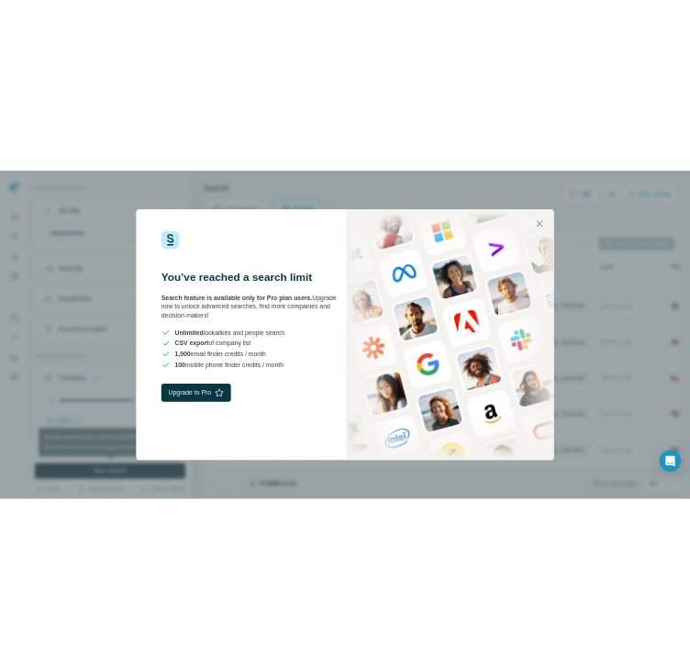
scroll to position [134, 0]
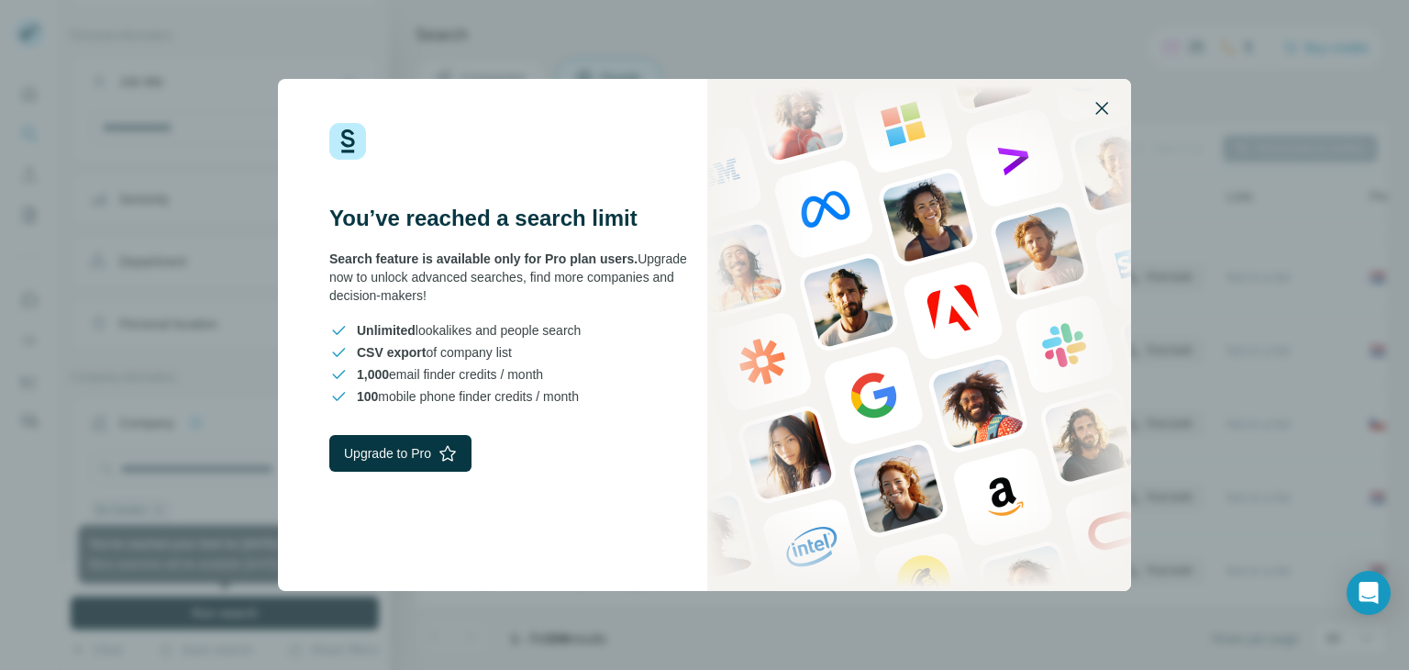
click at [1108, 105] on icon "button" at bounding box center [1101, 108] width 22 height 22
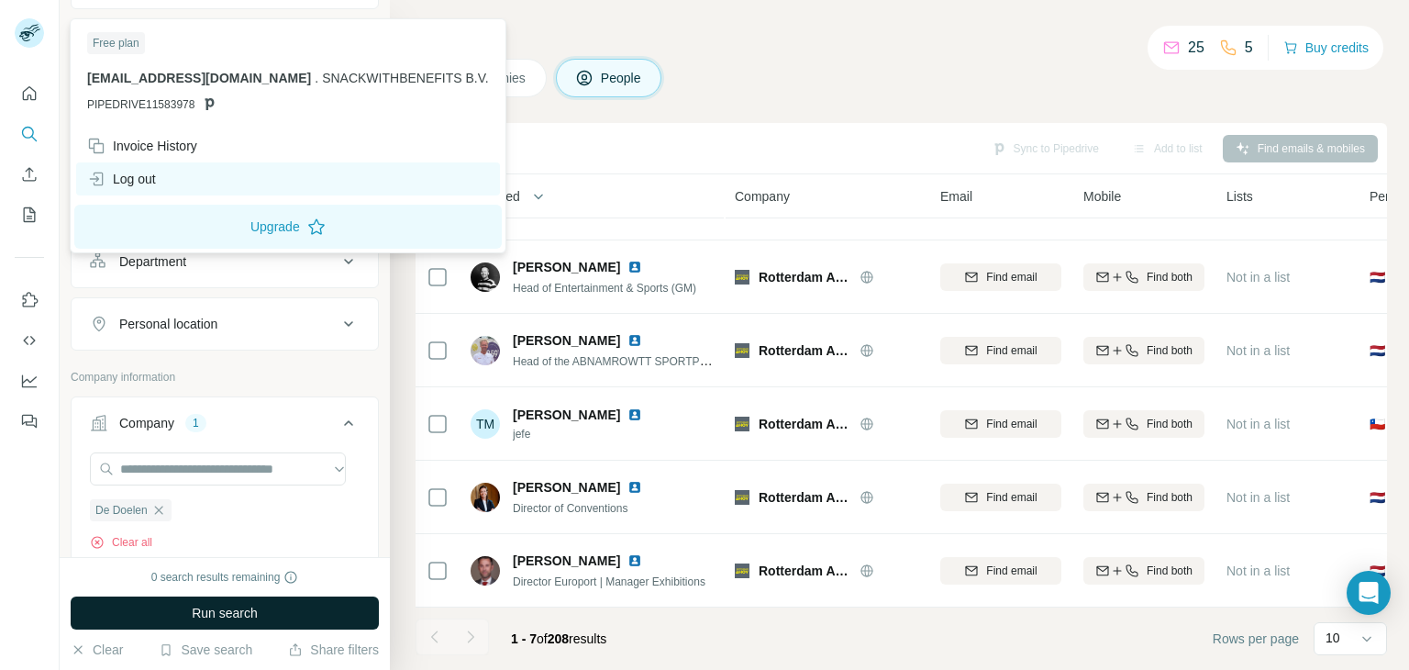
click at [147, 175] on div "Log out" at bounding box center [121, 179] width 69 height 18
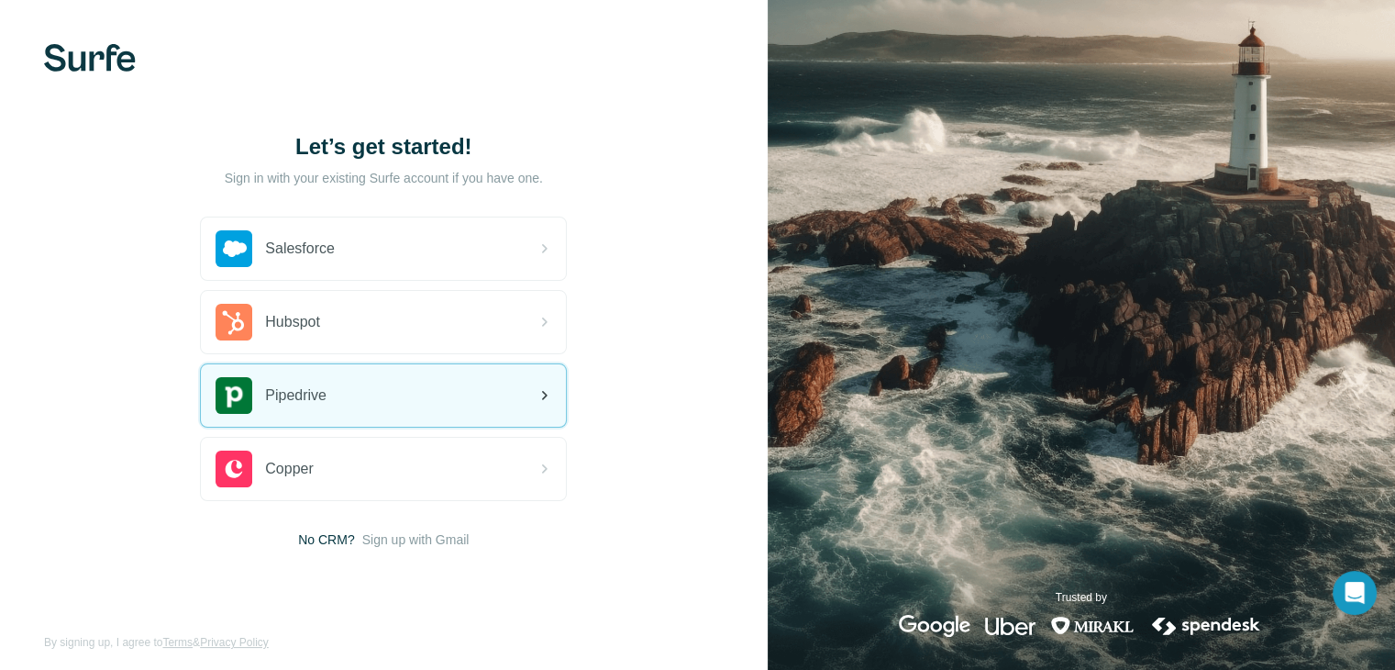
click at [326, 406] on div "Pipedrive" at bounding box center [271, 395] width 111 height 37
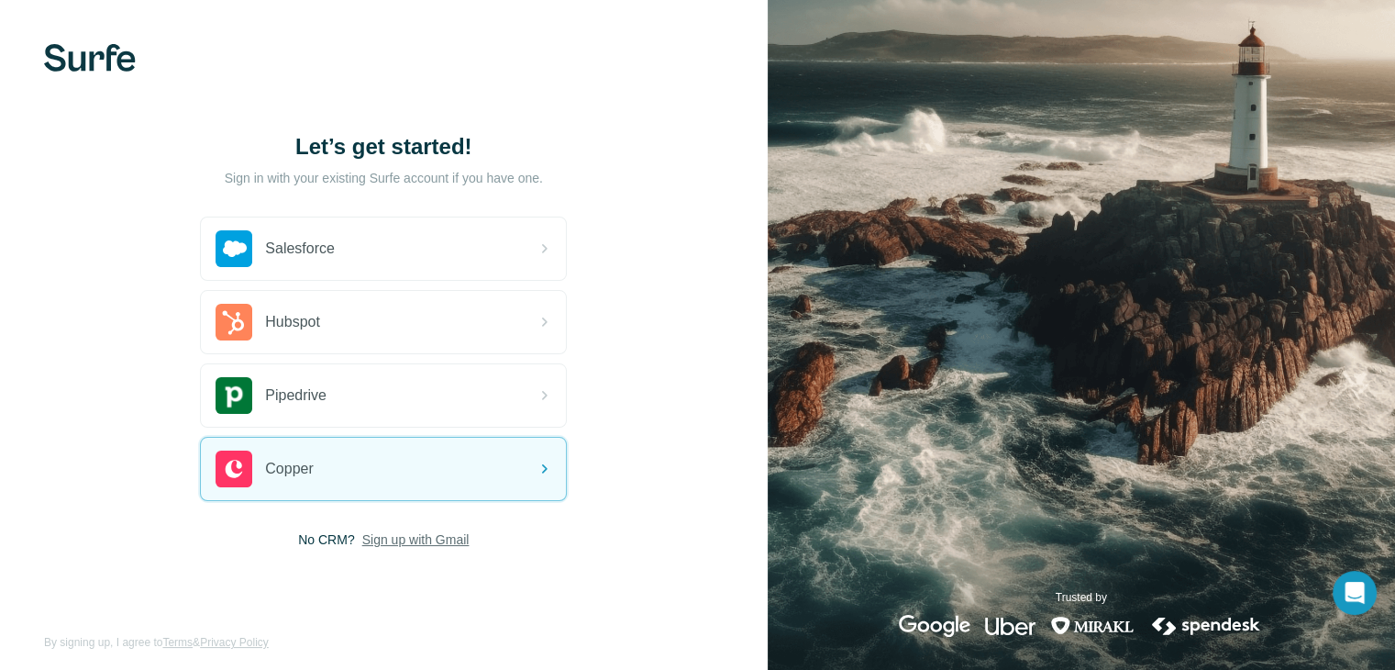
click at [407, 541] on span "Sign up with Gmail" at bounding box center [415, 539] width 107 height 18
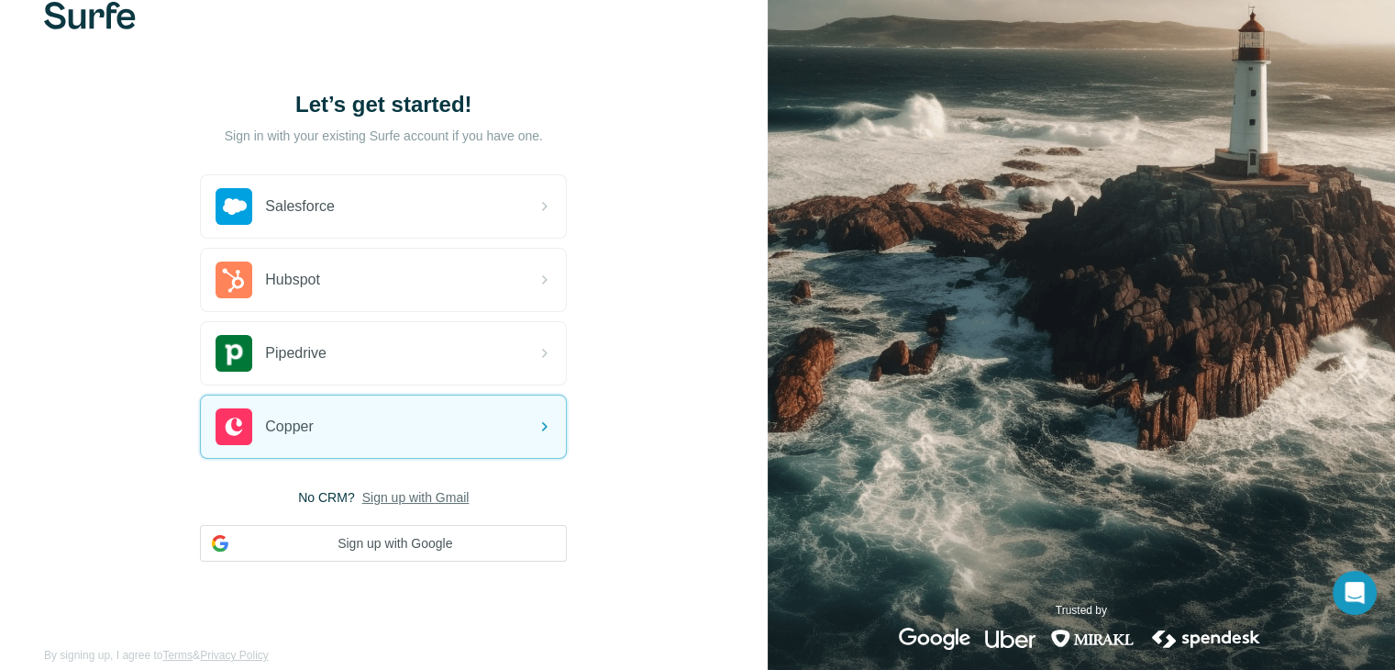
scroll to position [65, 0]
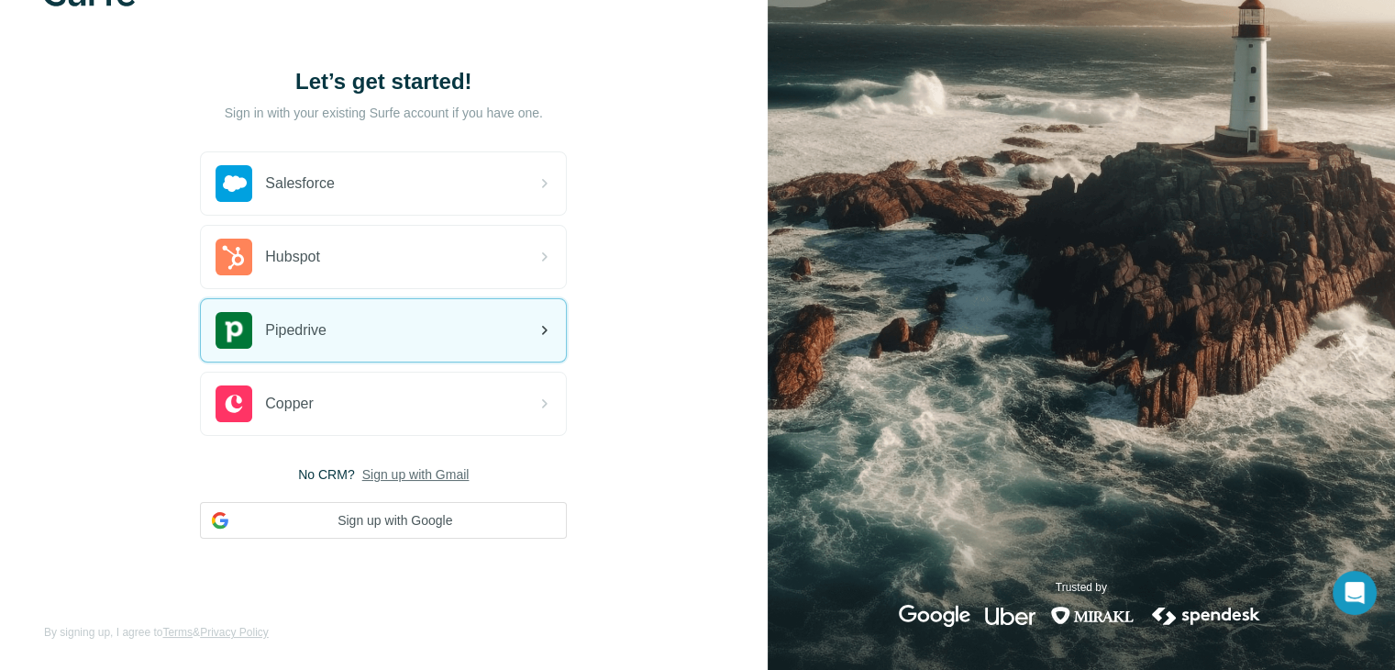
drag, startPoint x: 360, startPoint y: 333, endPoint x: 303, endPoint y: 324, distance: 57.6
click at [303, 324] on span "Pipedrive" at bounding box center [295, 330] width 61 height 22
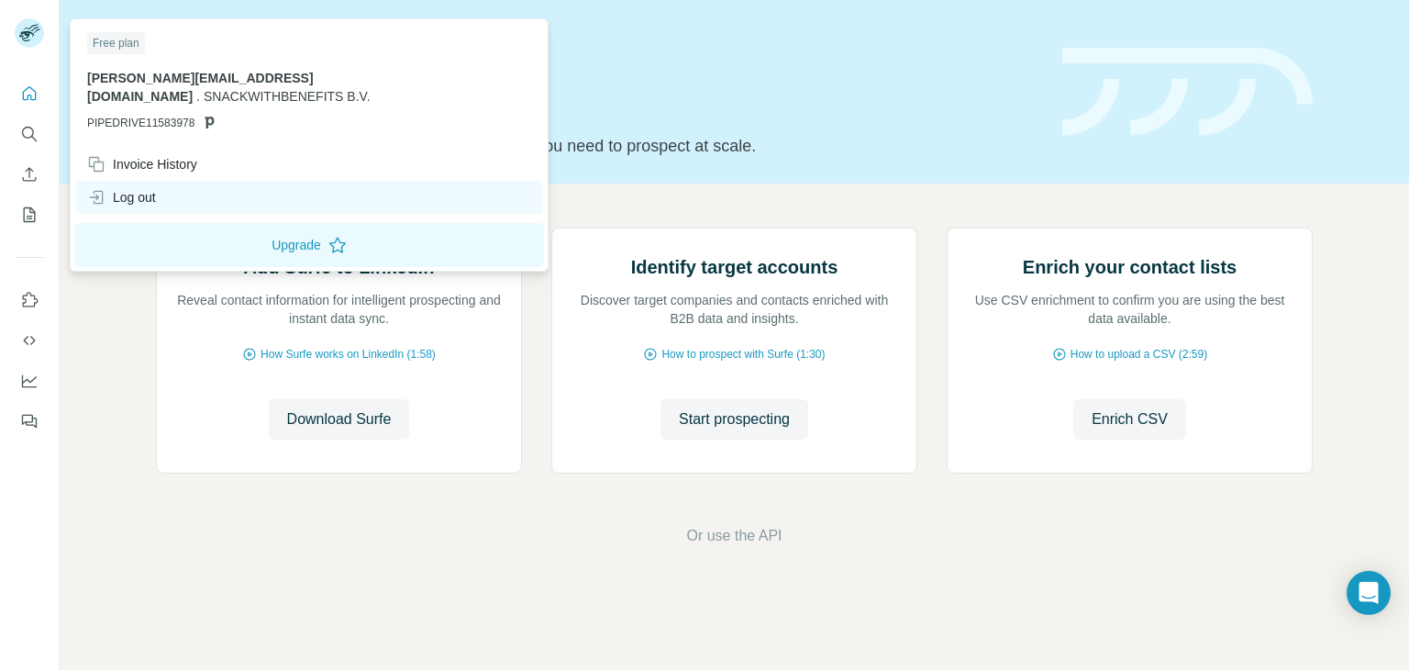
click at [119, 188] on div "Log out" at bounding box center [121, 197] width 69 height 18
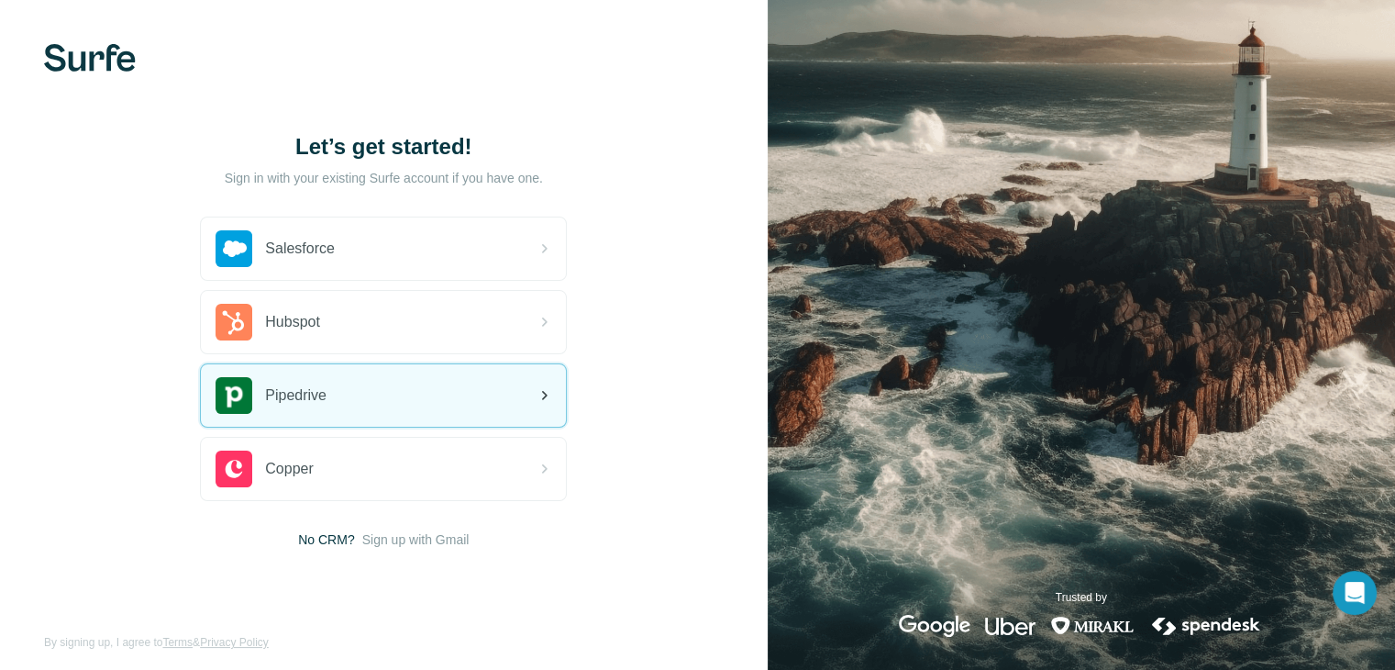
scroll to position [10, 0]
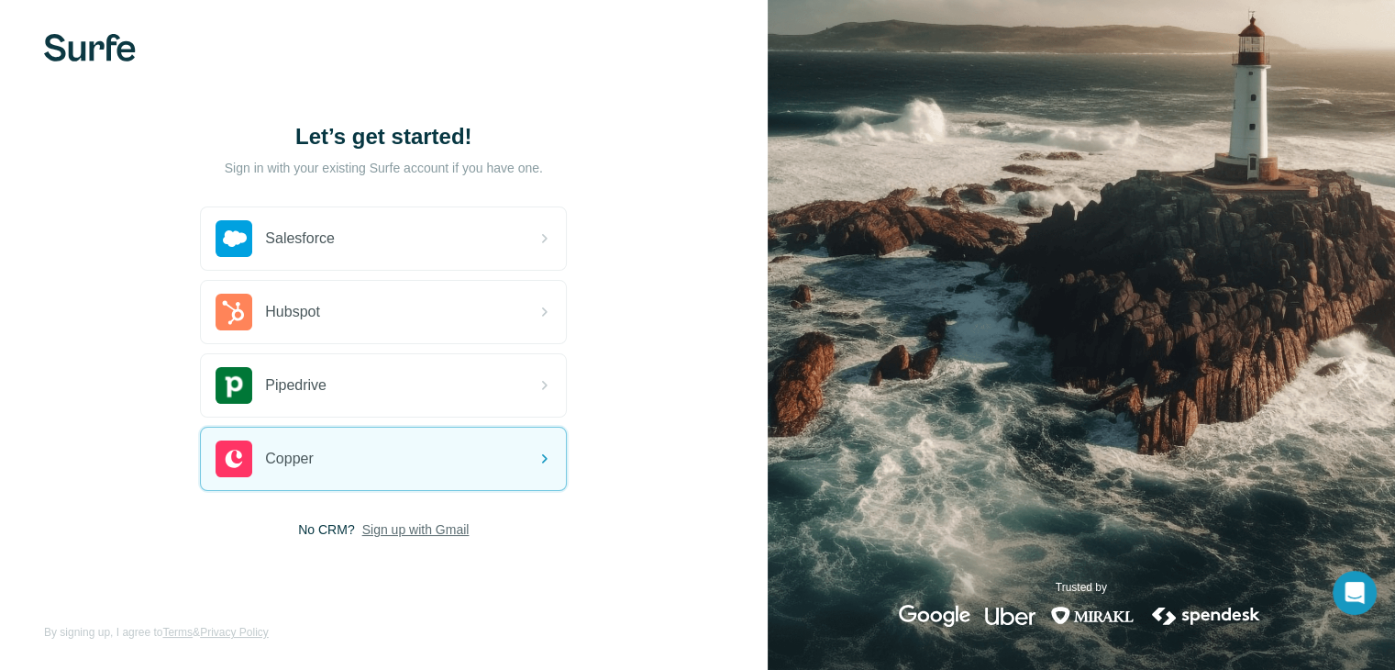
click at [401, 529] on span "Sign up with Gmail" at bounding box center [415, 529] width 107 height 18
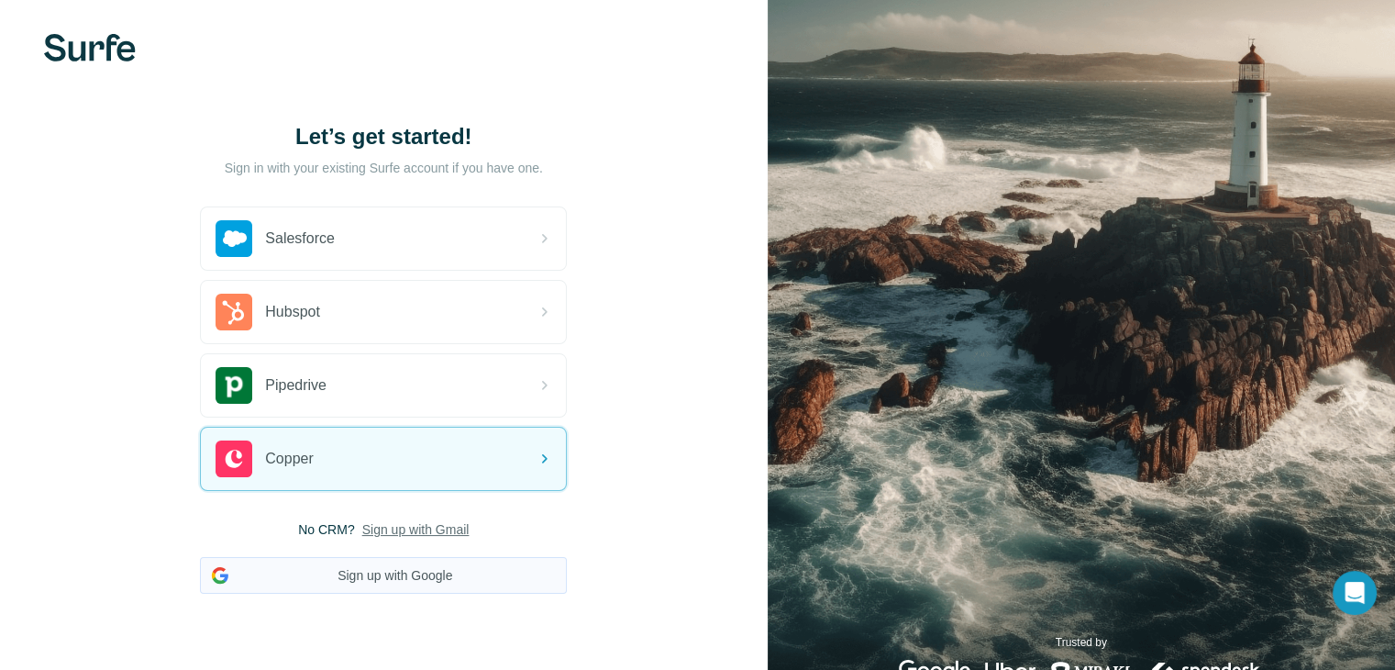
click at [371, 575] on button "Sign up with Google" at bounding box center [383, 575] width 367 height 37
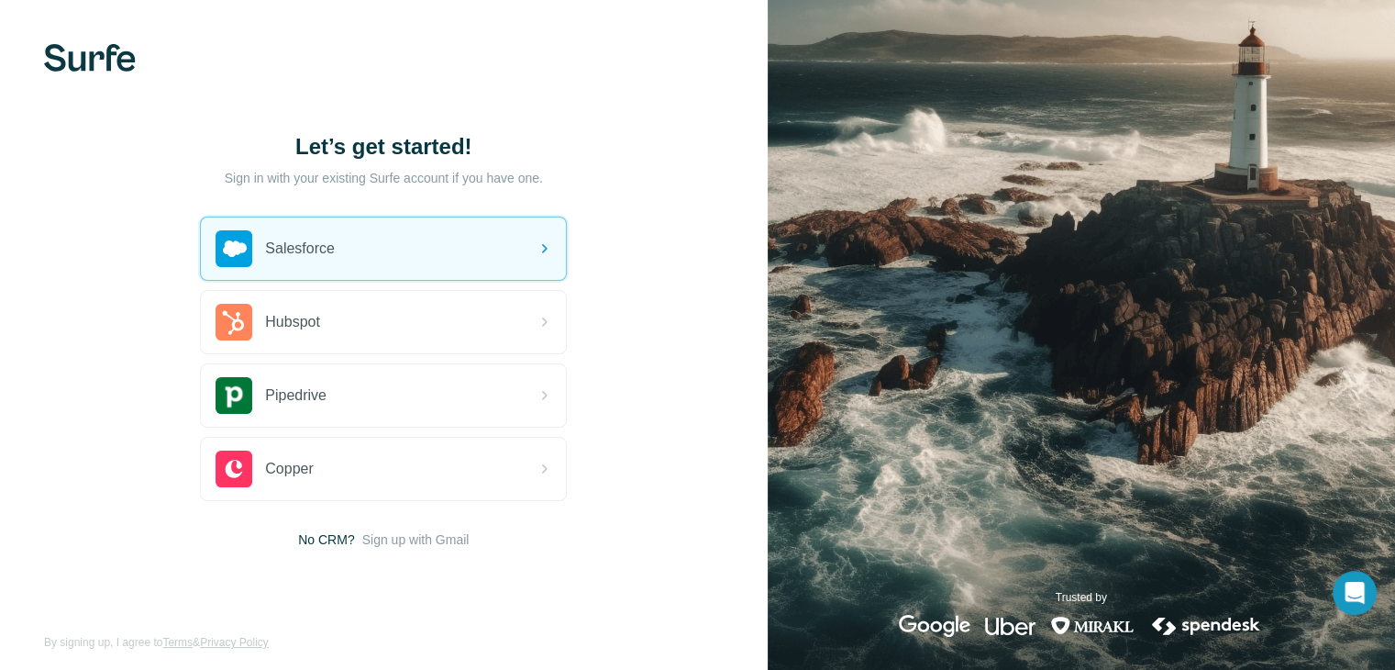
drag, startPoint x: 409, startPoint y: 173, endPoint x: 426, endPoint y: 174, distance: 16.5
click at [409, 173] on p "Sign in with your existing Surfe account if you have one." at bounding box center [384, 178] width 318 height 18
drag, startPoint x: 481, startPoint y: 176, endPoint x: 521, endPoint y: 175, distance: 40.4
click at [481, 177] on p "Sign in with your existing Surfe account if you have one." at bounding box center [384, 178] width 318 height 18
click at [550, 173] on div "Let’s get started!" at bounding box center [383, 165] width 367 height 66
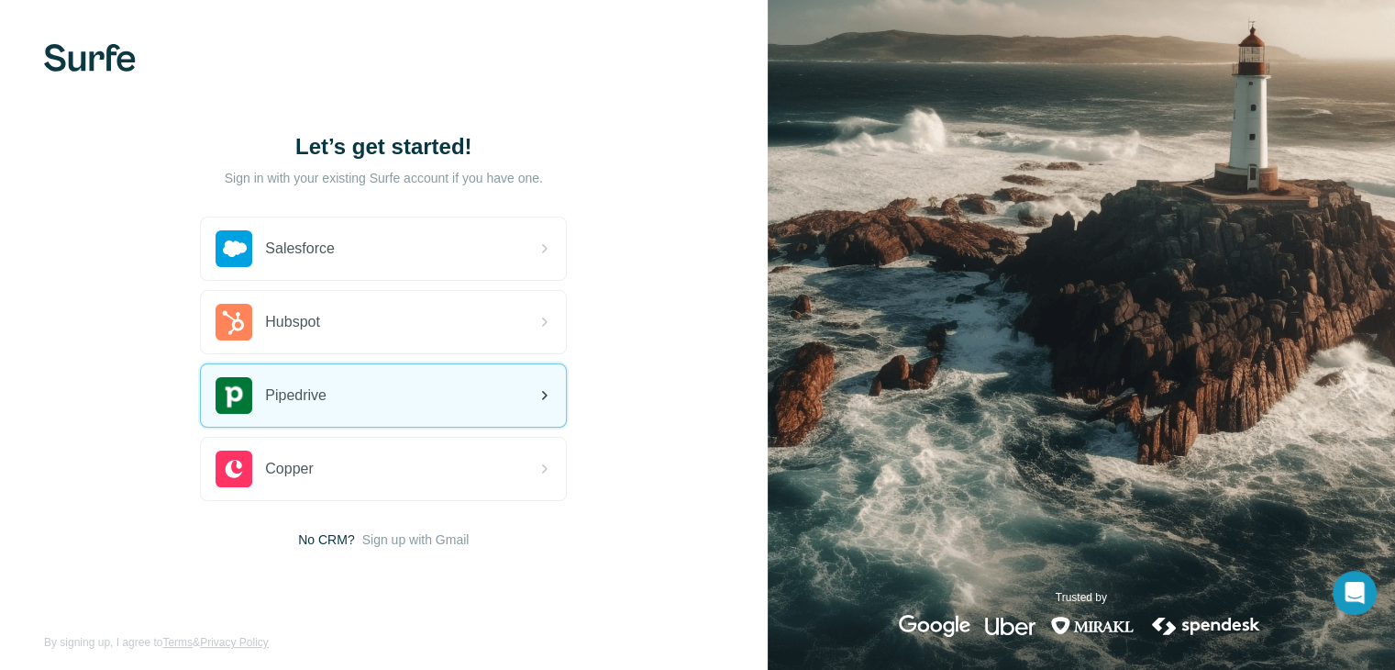
click at [396, 411] on div "Pipedrive" at bounding box center [383, 395] width 365 height 62
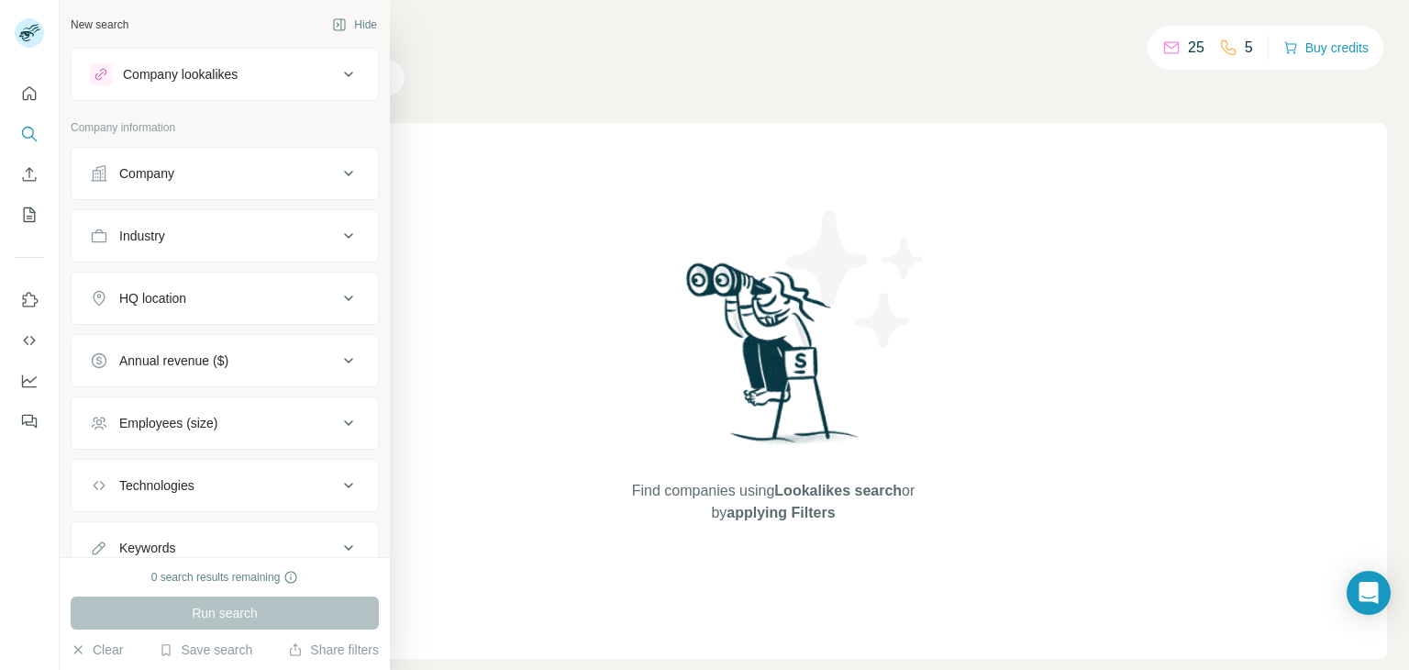
click at [178, 171] on div "Company" at bounding box center [214, 173] width 248 height 18
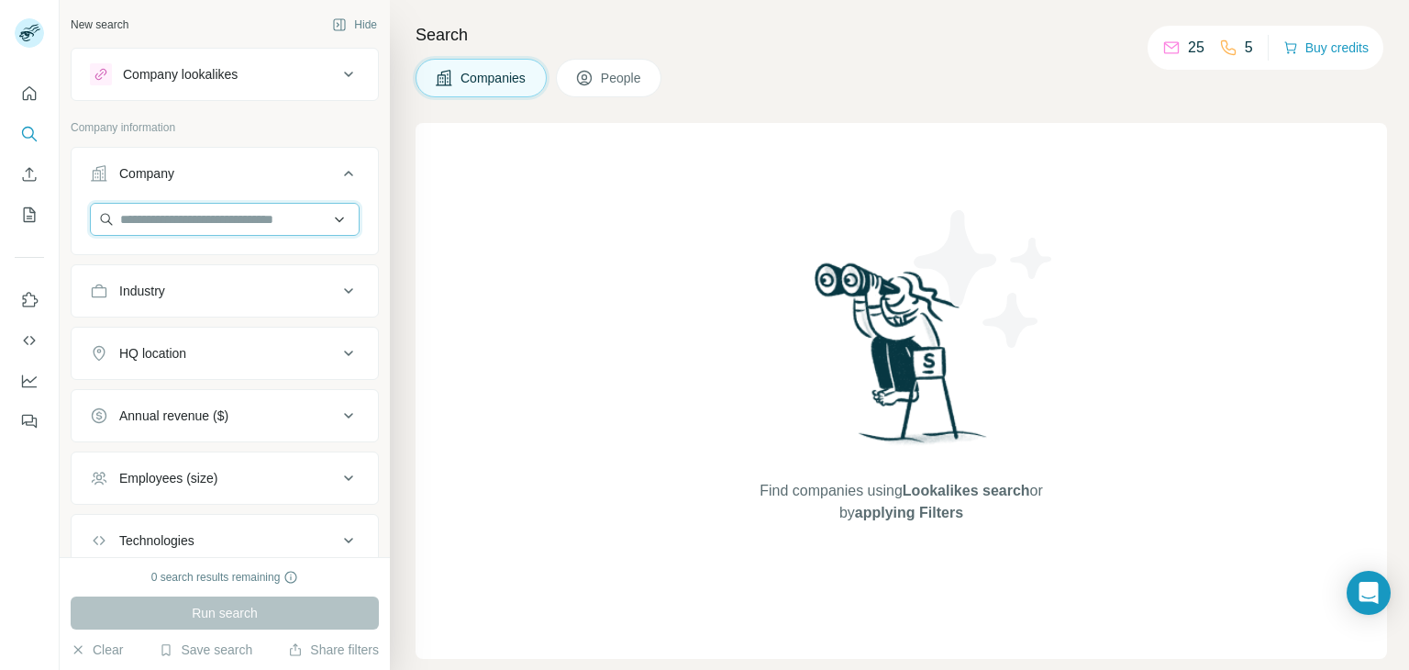
click at [202, 224] on input "text" at bounding box center [225, 219] width 270 height 33
paste input "**********"
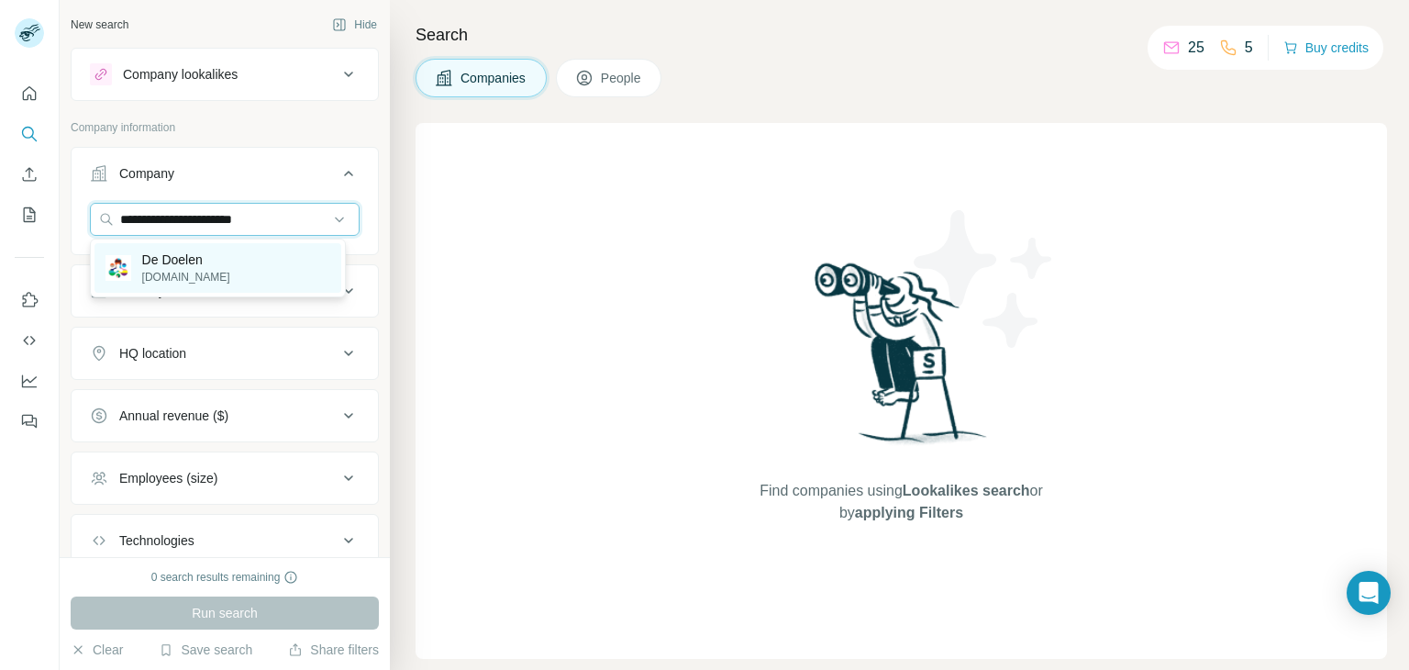
type input "**********"
click at [210, 264] on div "De Doelen dedoelen.nl" at bounding box center [217, 268] width 247 height 50
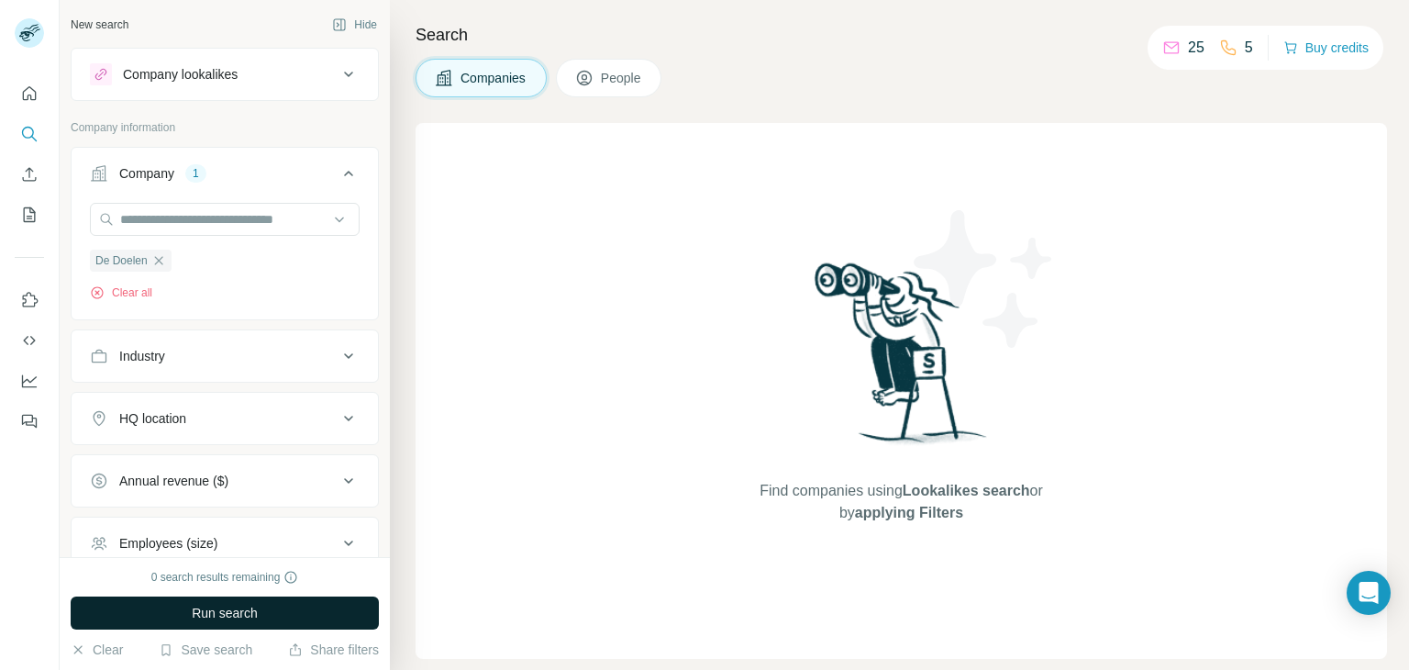
click at [257, 610] on button "Run search" at bounding box center [225, 612] width 308 height 33
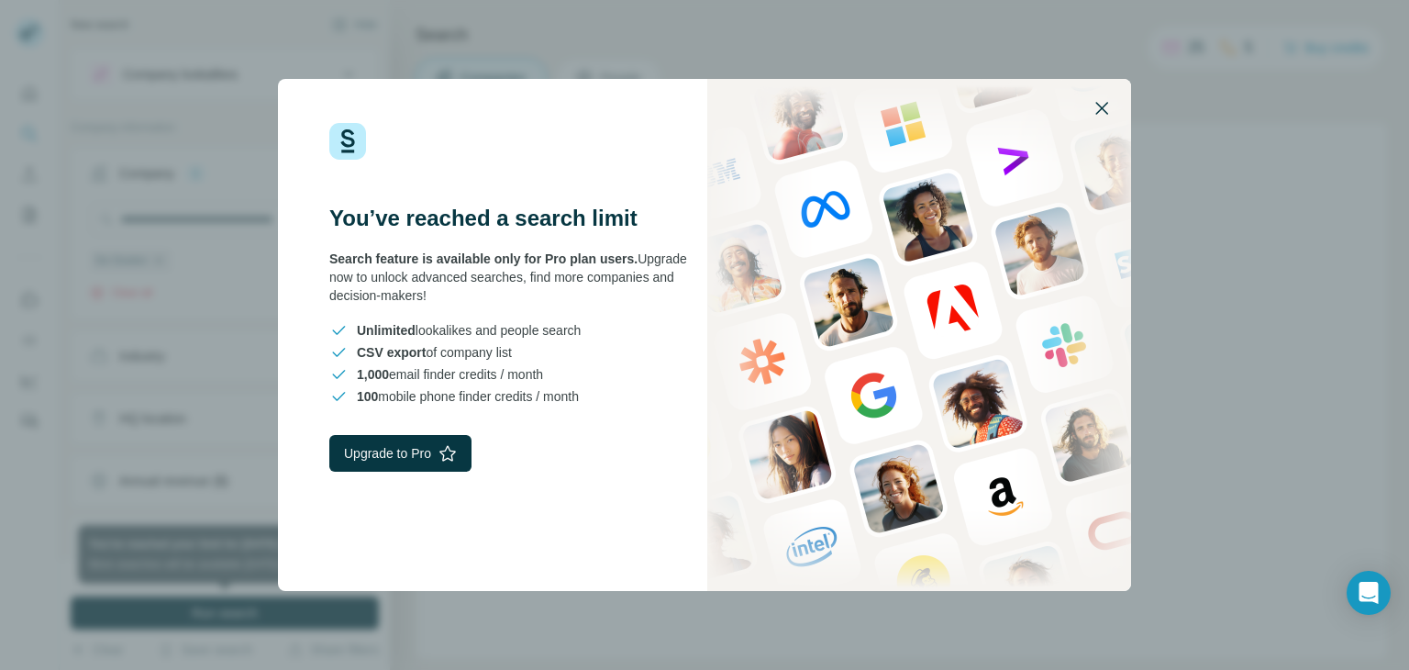
click at [1108, 112] on icon "button" at bounding box center [1101, 108] width 22 height 22
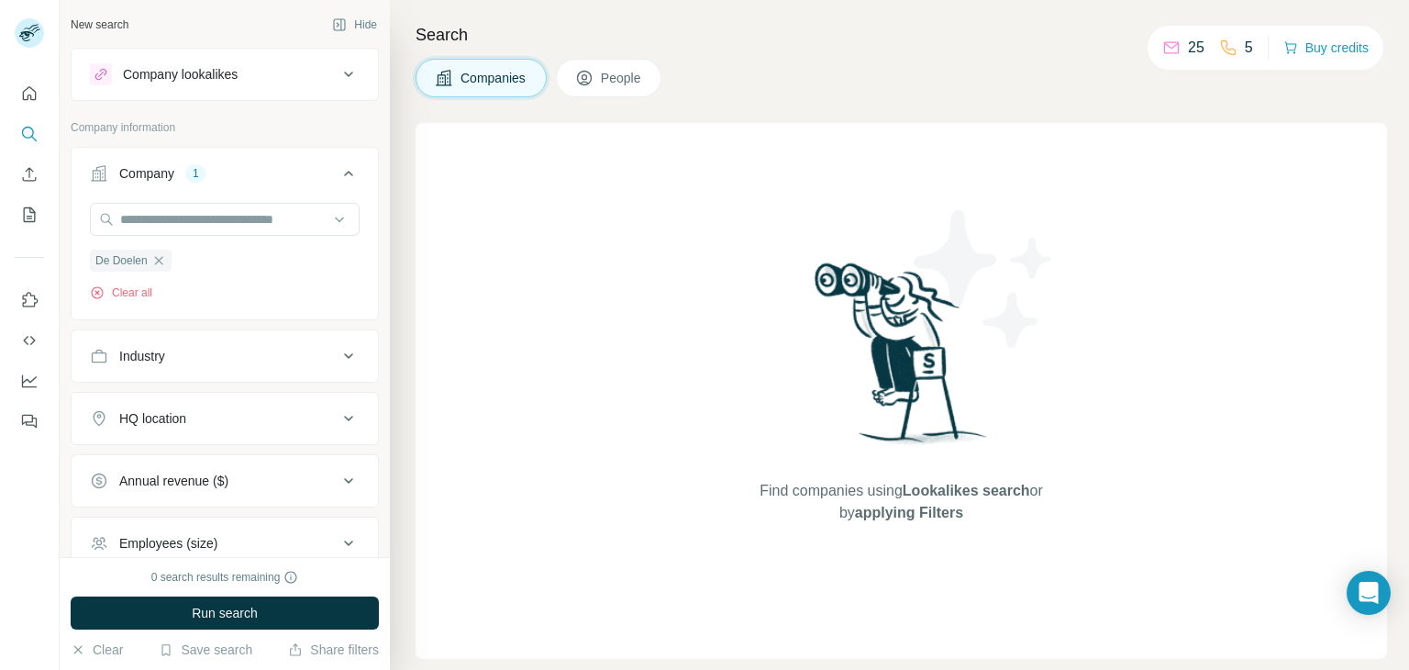
click at [594, 69] on button "People" at bounding box center [609, 78] width 106 height 39
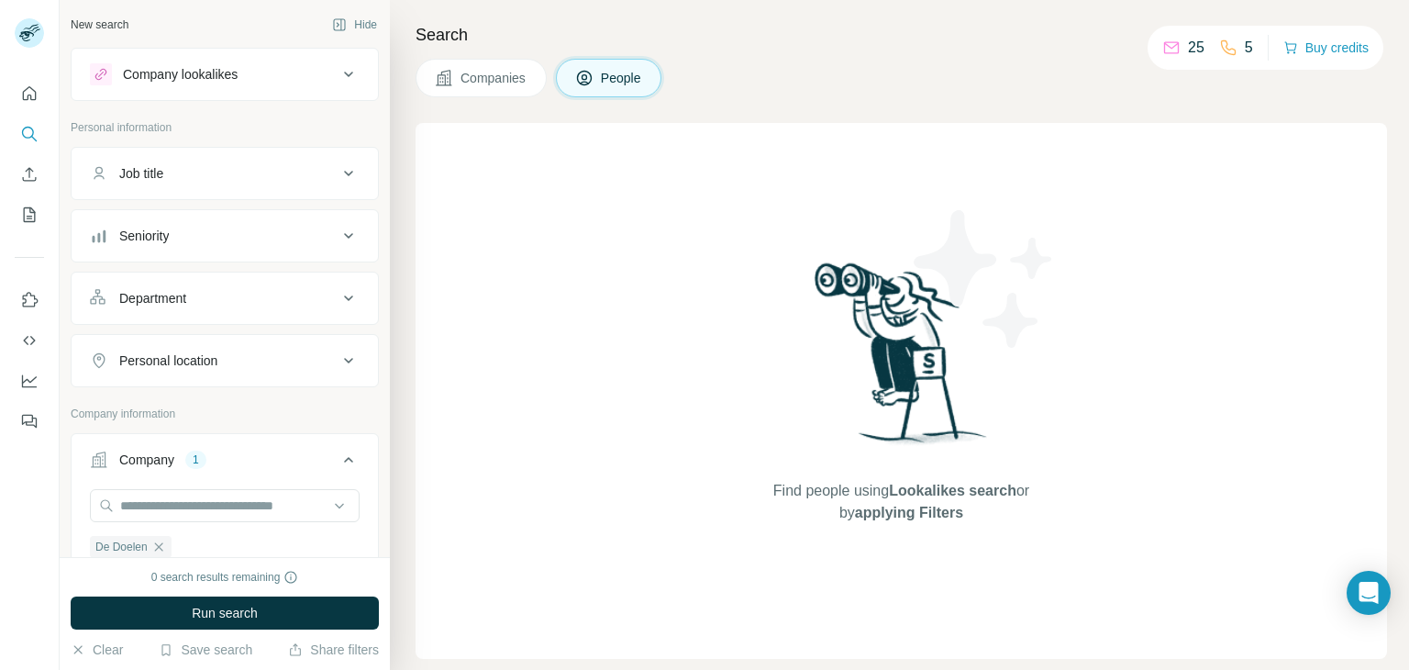
click at [514, 72] on span "Companies" at bounding box center [493, 78] width 67 height 18
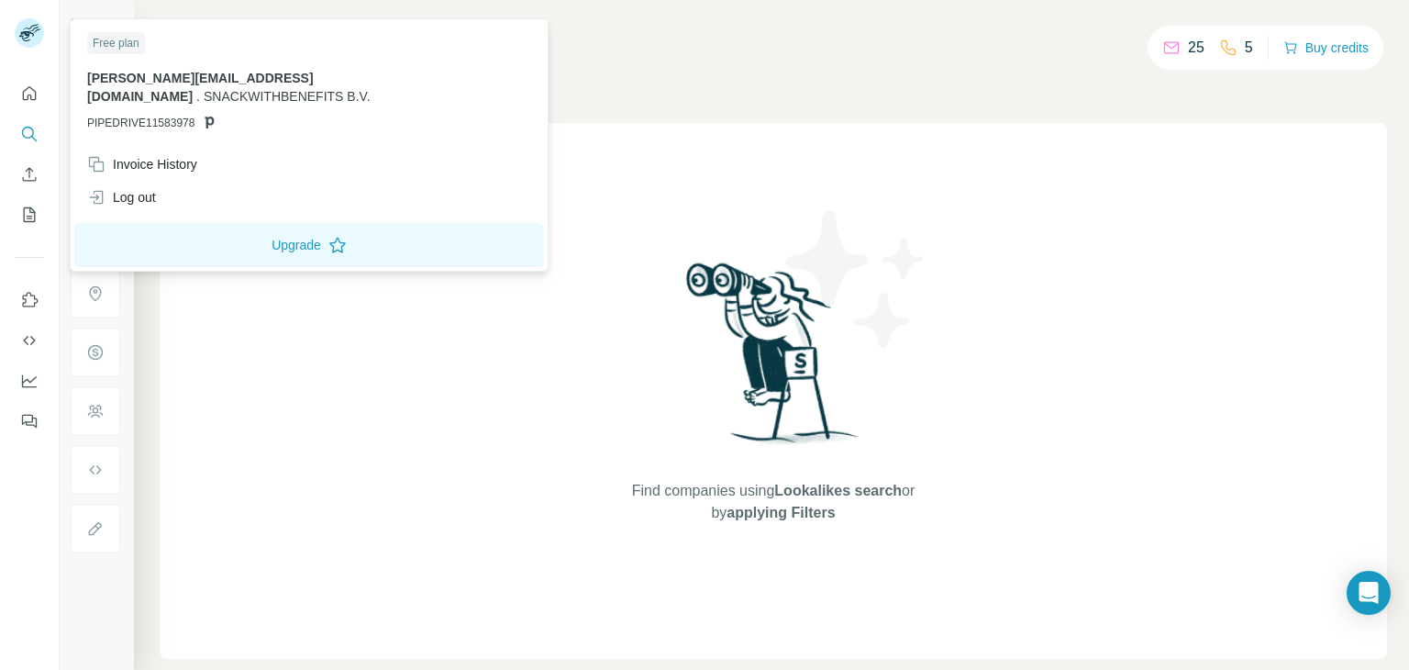
click at [151, 115] on span "PIPEDRIVE11583978" at bounding box center [140, 123] width 107 height 17
click at [209, 115] on icon at bounding box center [209, 122] width 15 height 15
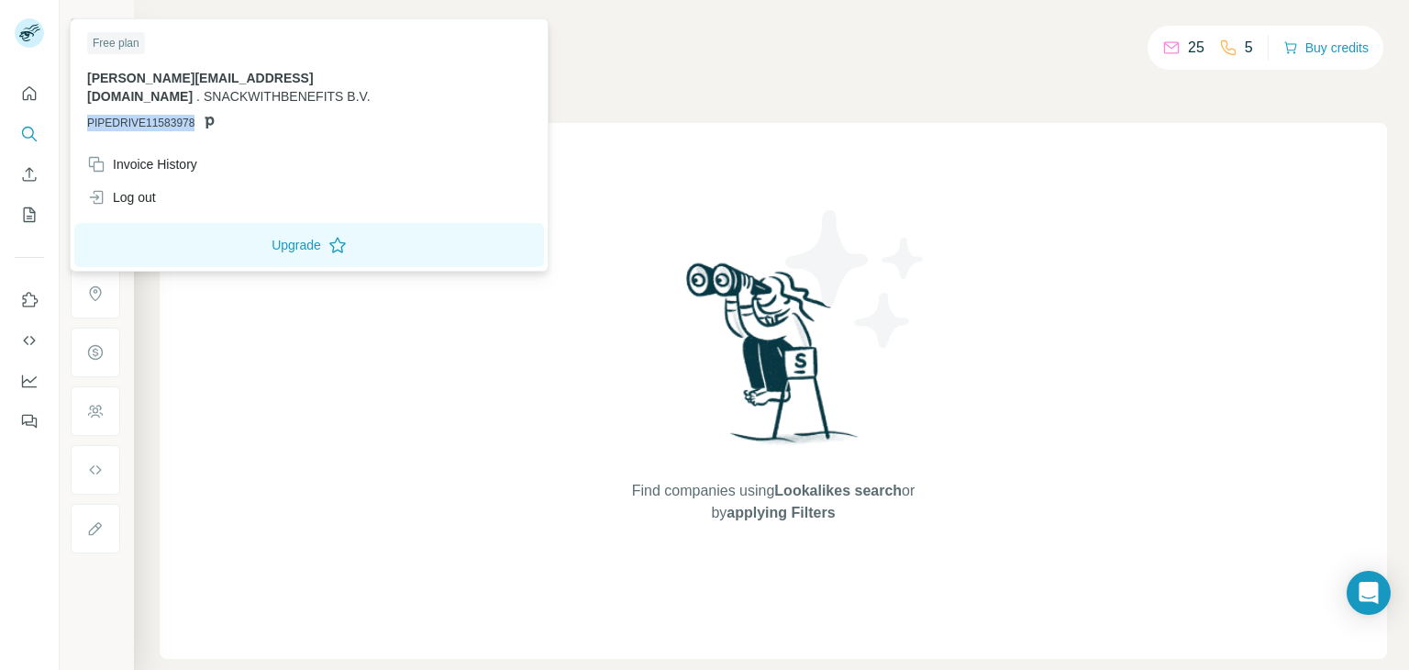
click at [209, 115] on icon at bounding box center [209, 122] width 15 height 15
click at [130, 45] on div "Free plan" at bounding box center [116, 43] width 58 height 22
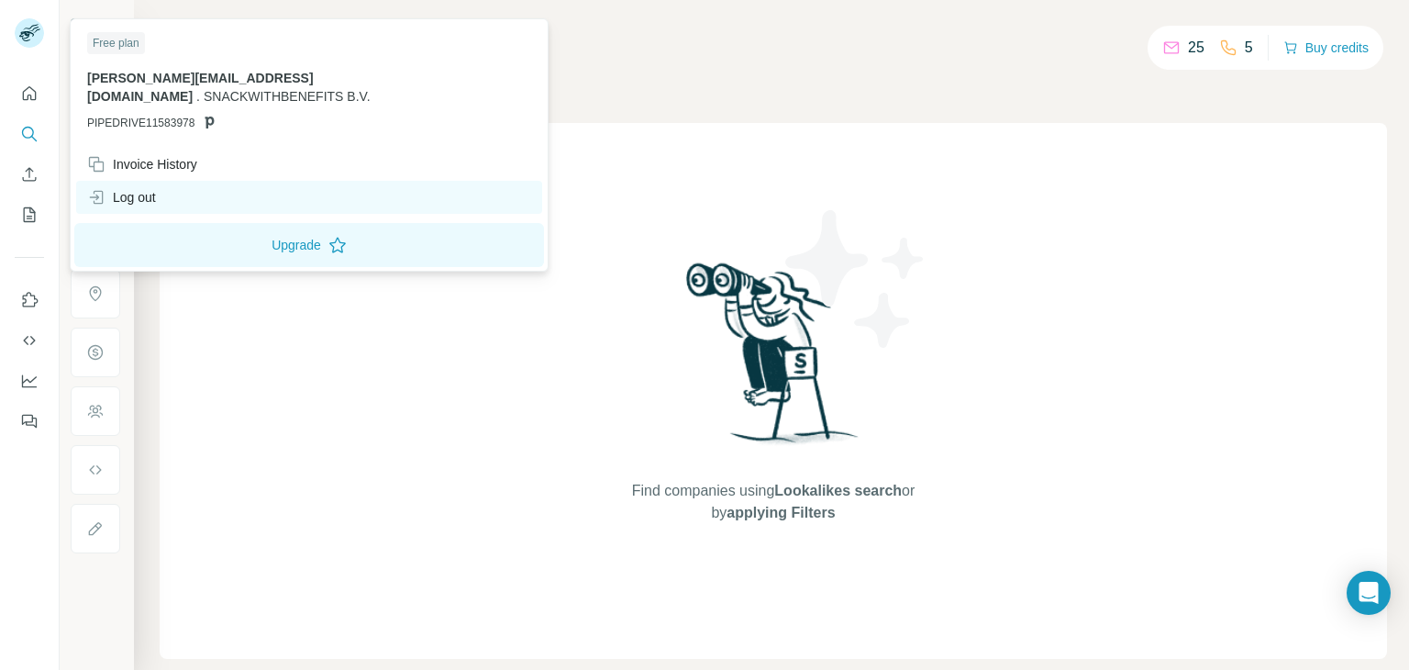
click at [136, 188] on div "Log out" at bounding box center [121, 197] width 69 height 18
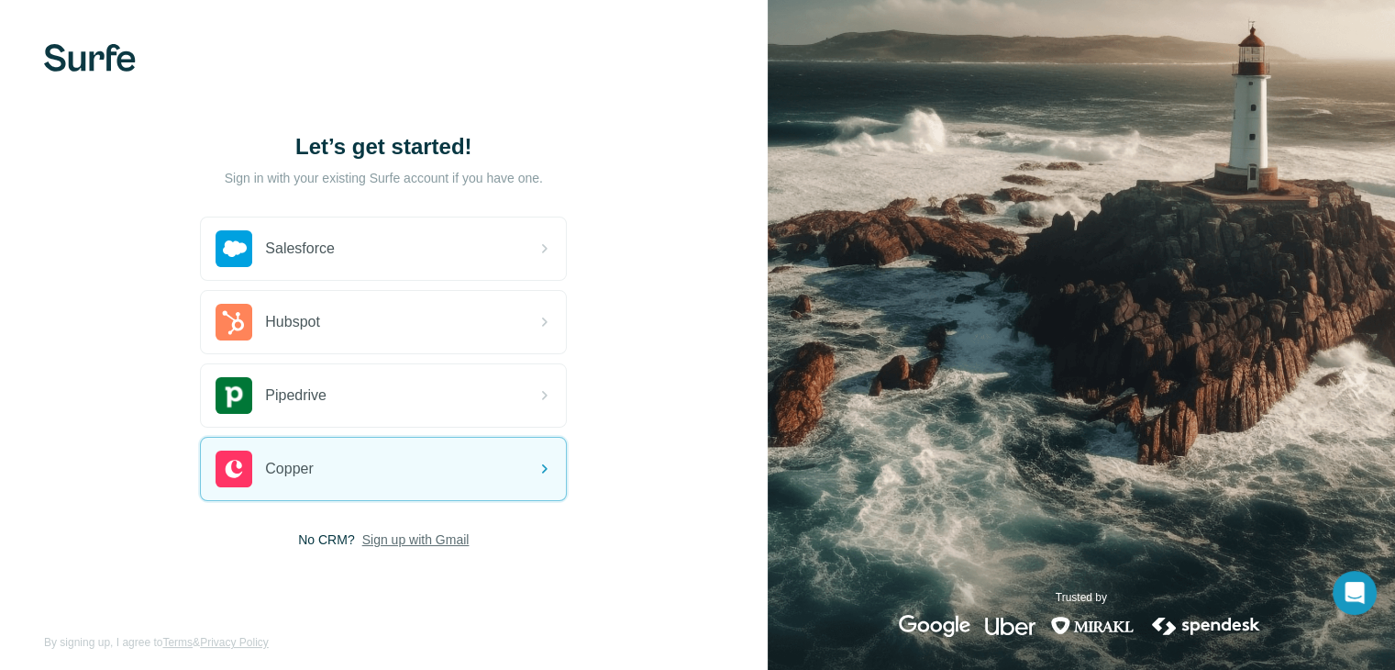
click at [399, 537] on span "Sign up with Gmail" at bounding box center [415, 539] width 107 height 18
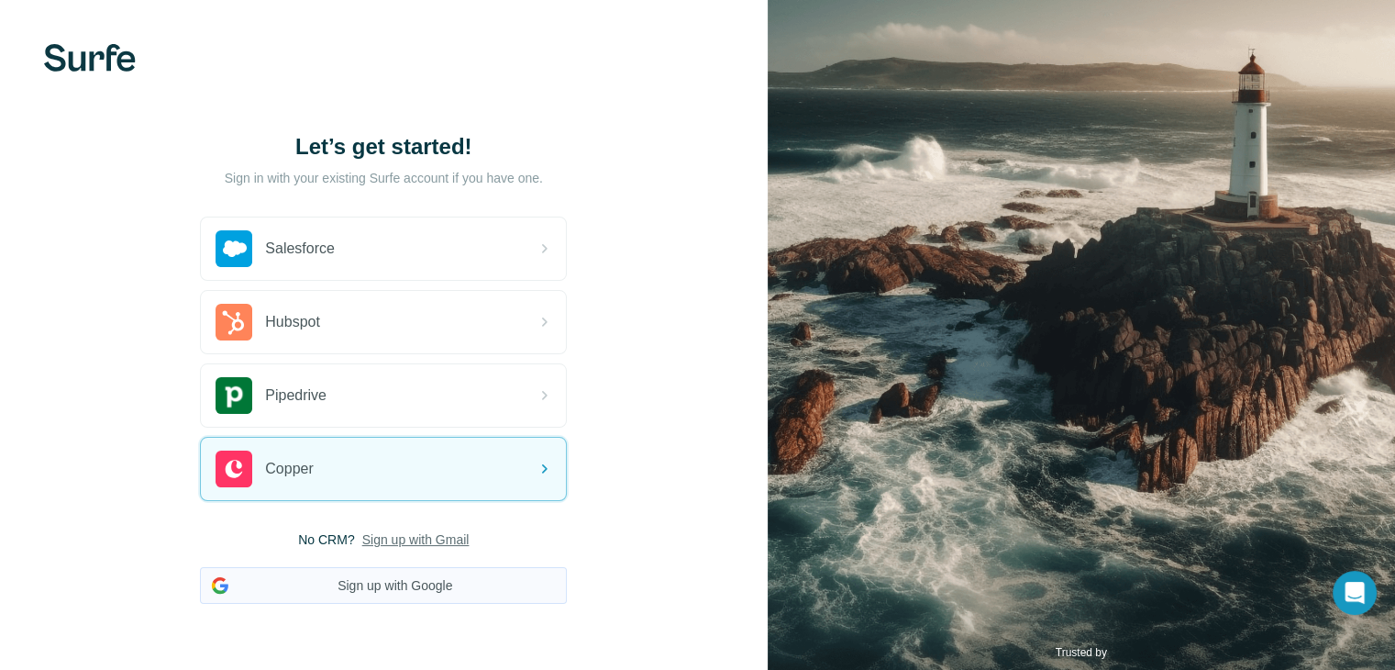
click at [373, 581] on button "Sign up with Google" at bounding box center [383, 585] width 367 height 37
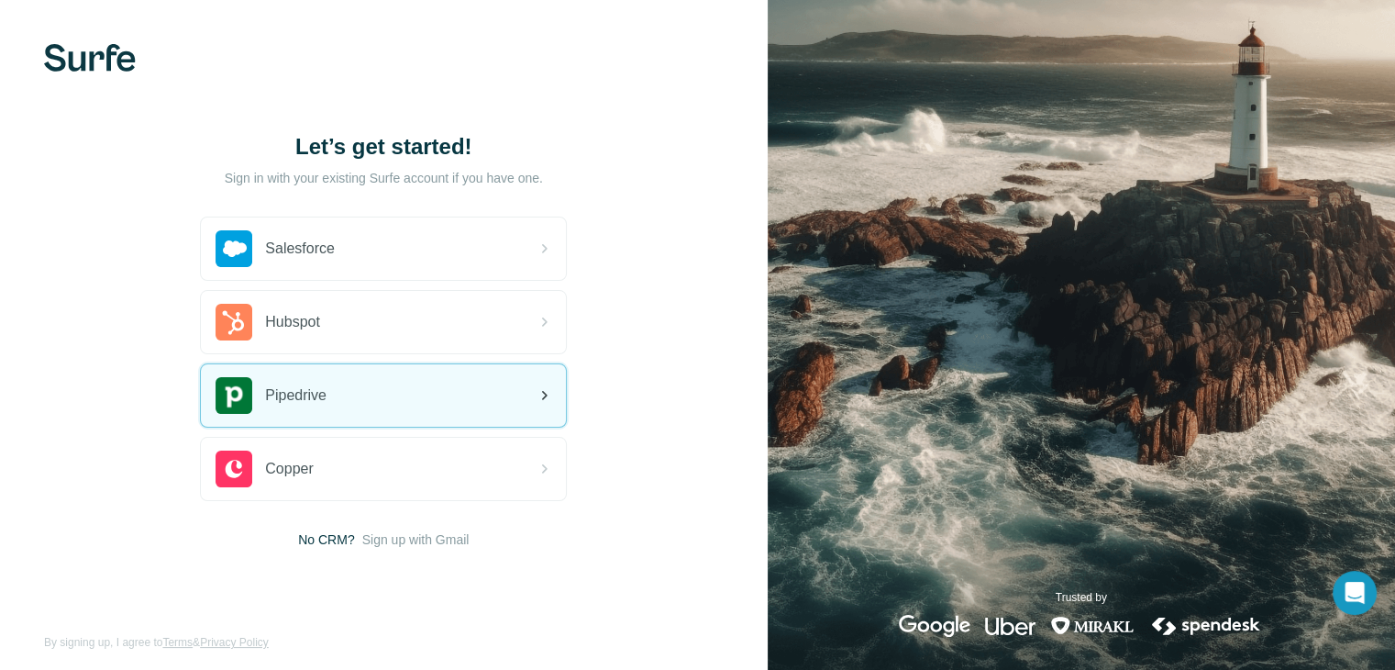
click at [454, 392] on div "Pipedrive" at bounding box center [383, 395] width 365 height 62
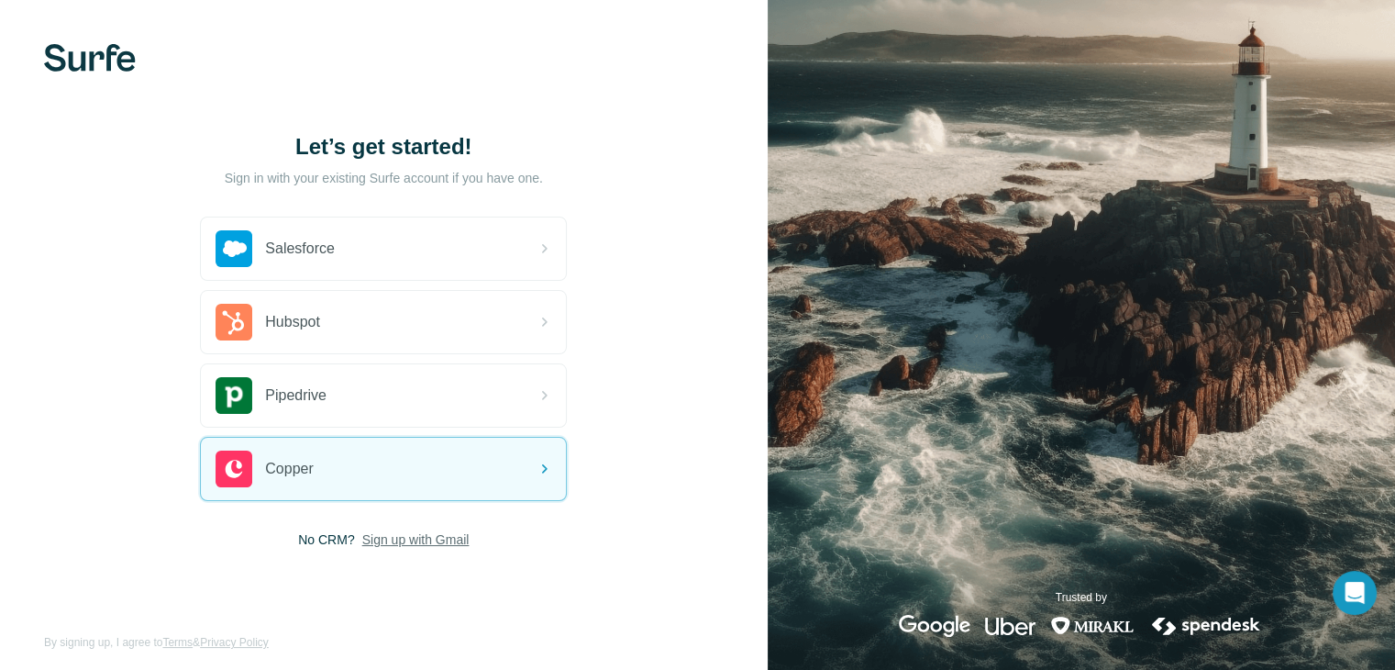
click at [418, 546] on span "Sign up with Gmail" at bounding box center [415, 539] width 107 height 18
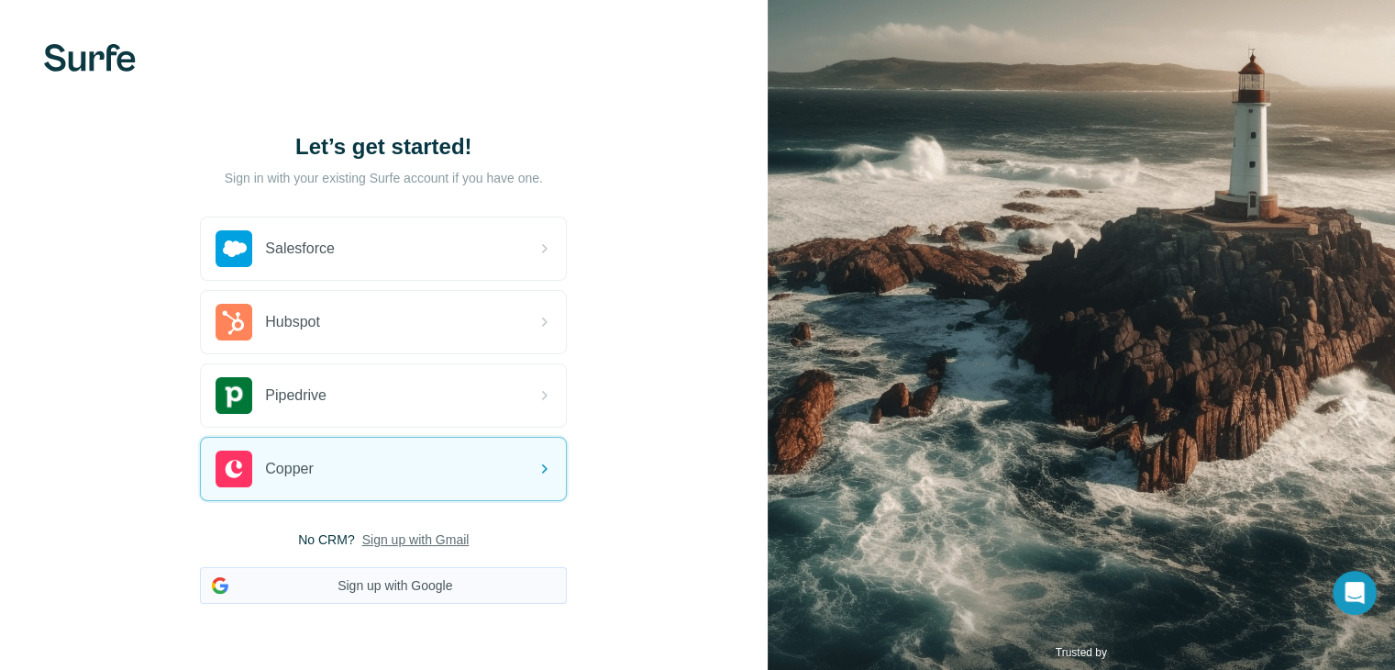
click at [482, 582] on button "Sign up with Google" at bounding box center [383, 585] width 367 height 37
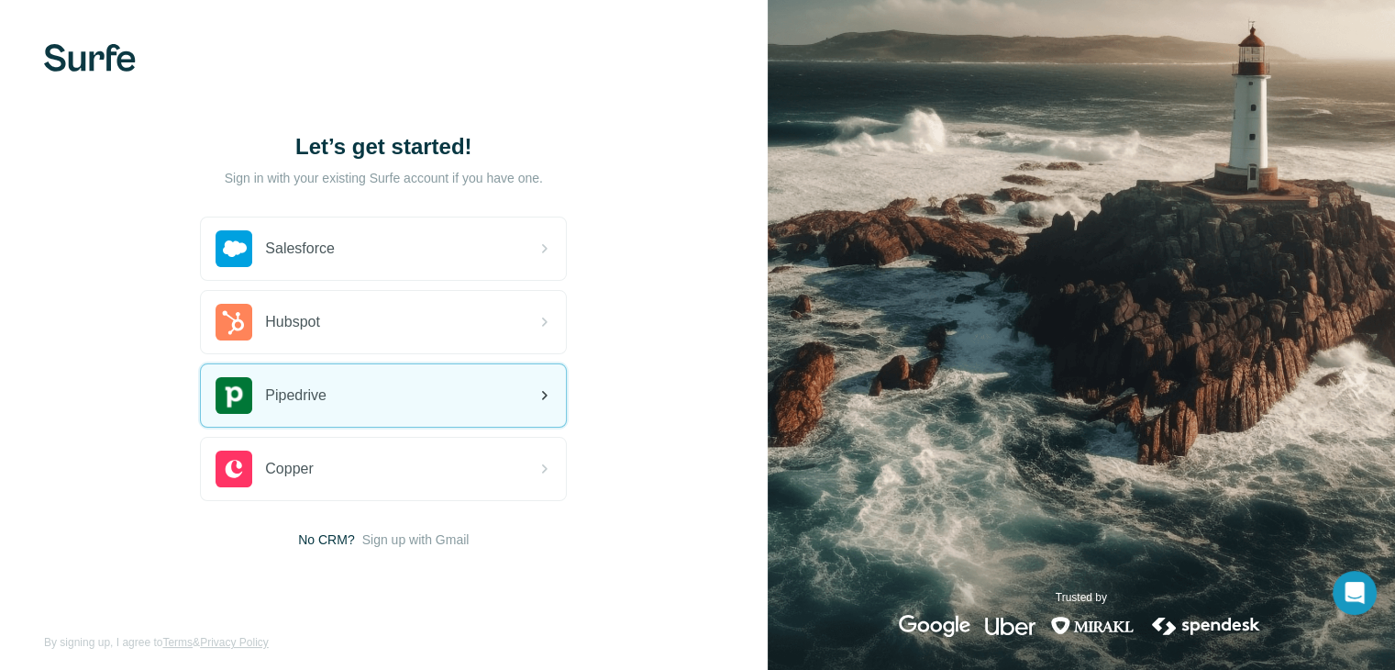
click at [330, 401] on div "Pipedrive" at bounding box center [383, 395] width 365 height 62
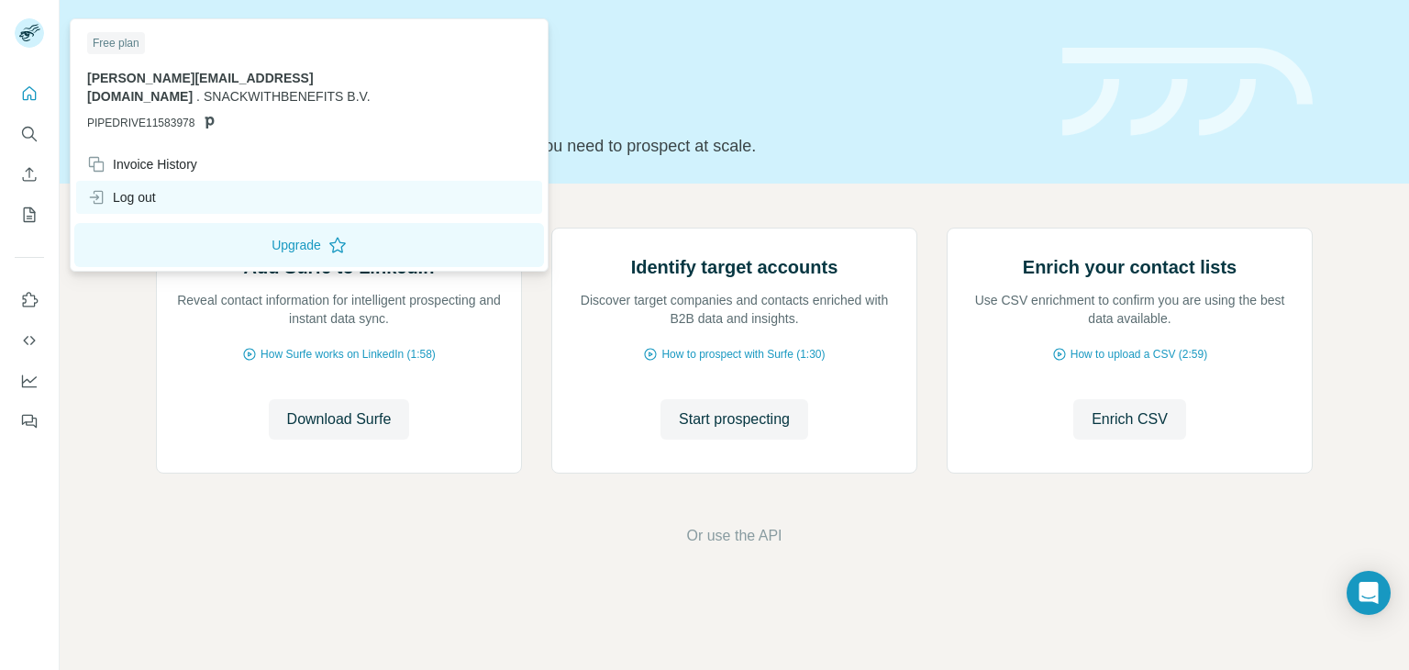
click at [135, 188] on div "Log out" at bounding box center [309, 197] width 466 height 33
click at [132, 188] on div "Log out" at bounding box center [121, 197] width 69 height 18
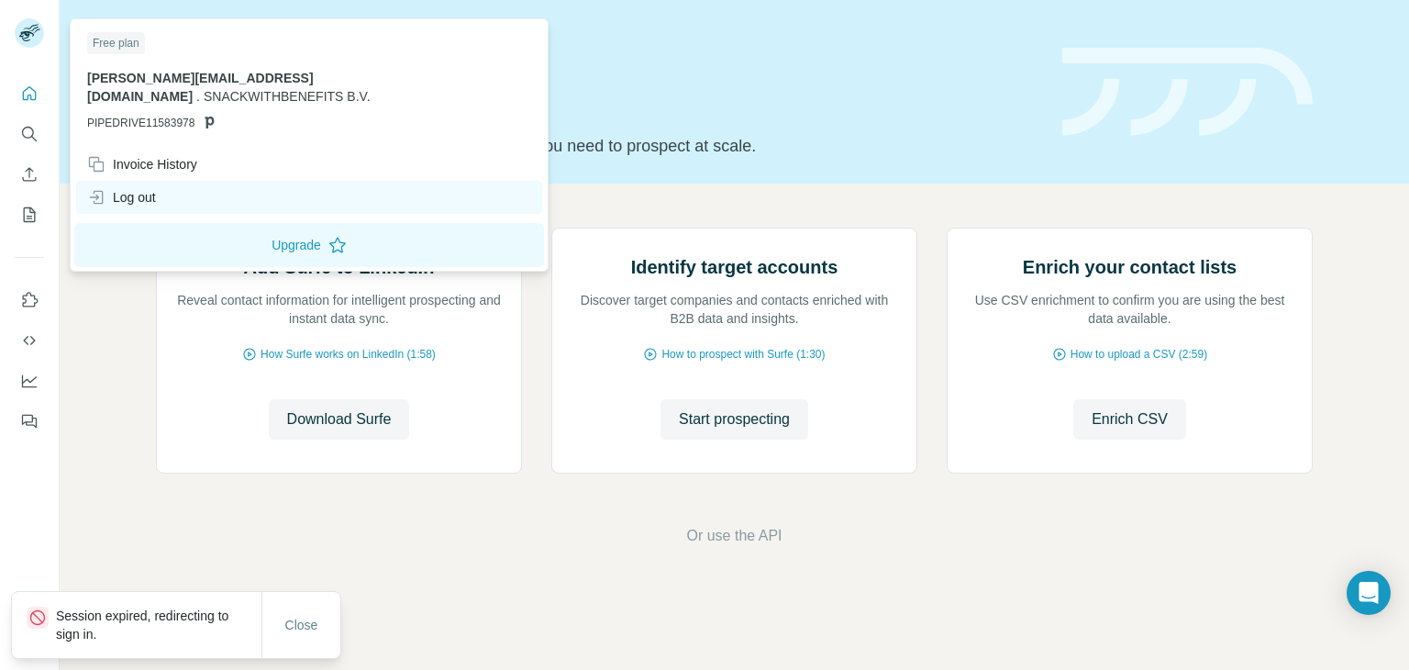
click at [132, 188] on div "Log out" at bounding box center [121, 197] width 69 height 18
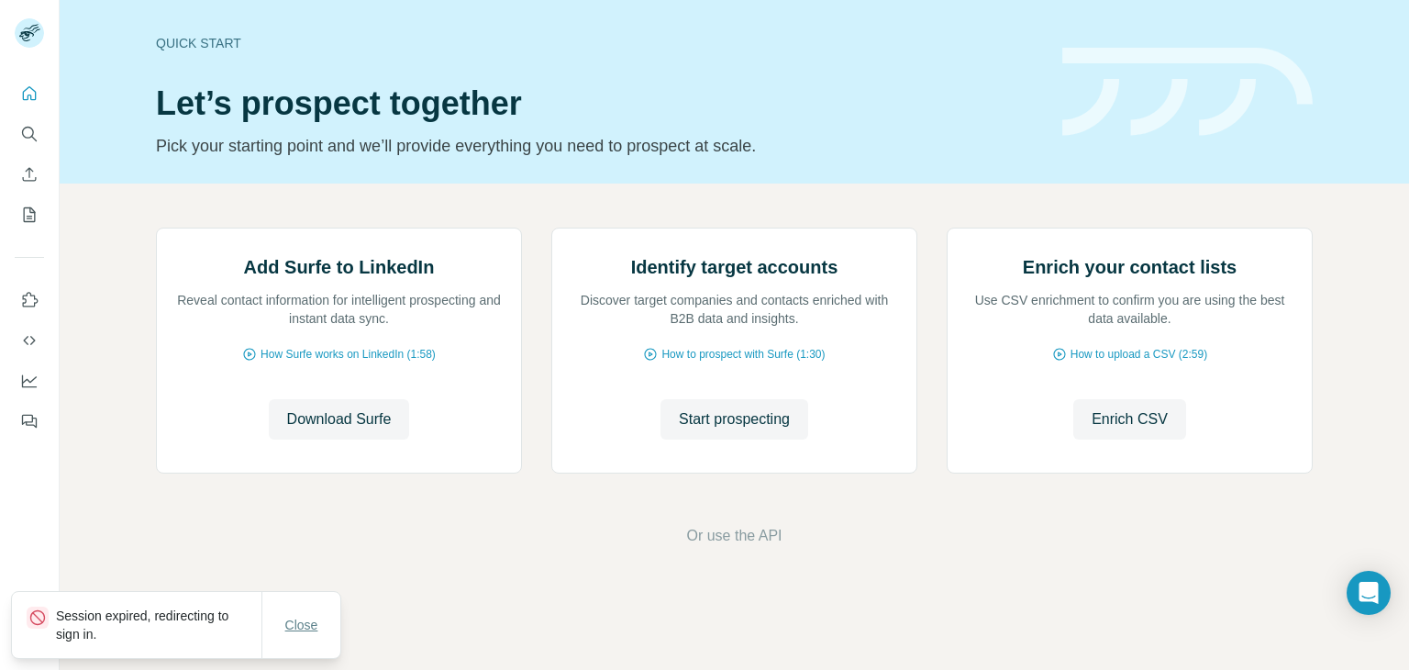
click at [313, 629] on span "Close" at bounding box center [301, 624] width 33 height 18
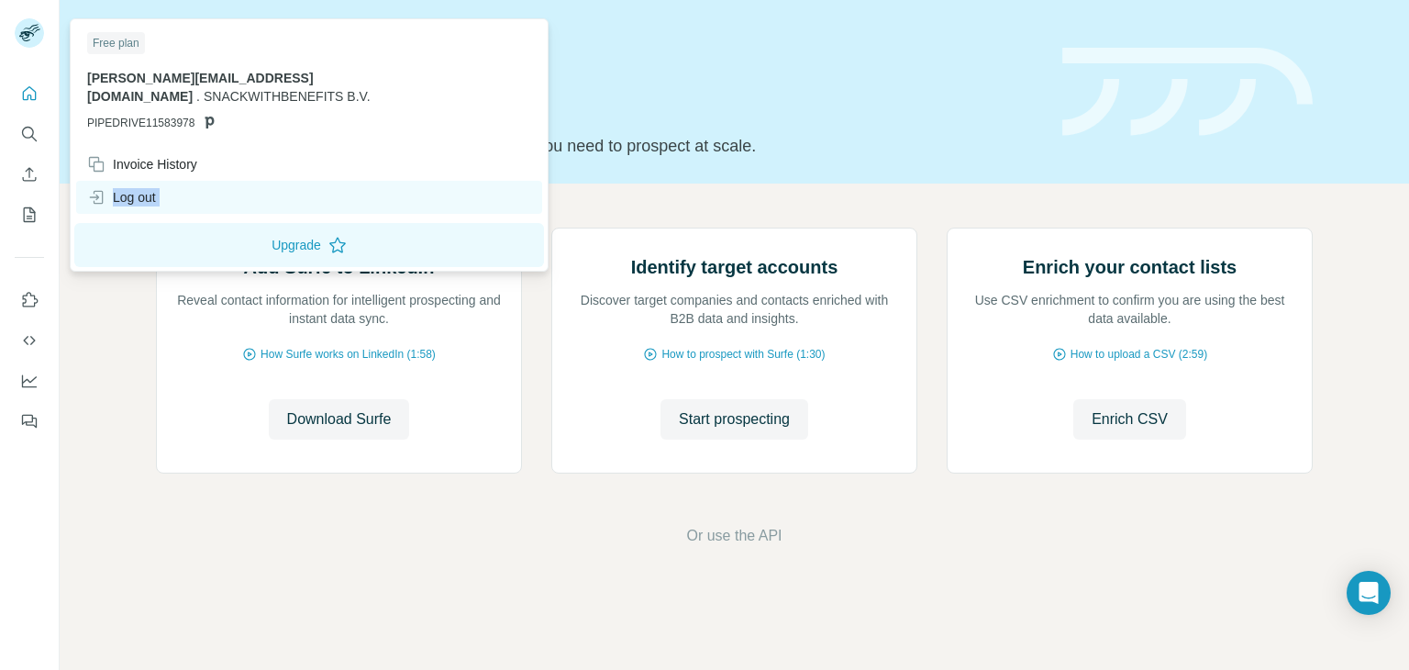
click at [153, 188] on div "Log out" at bounding box center [309, 197] width 466 height 33
